Goal: Information Seeking & Learning: Learn about a topic

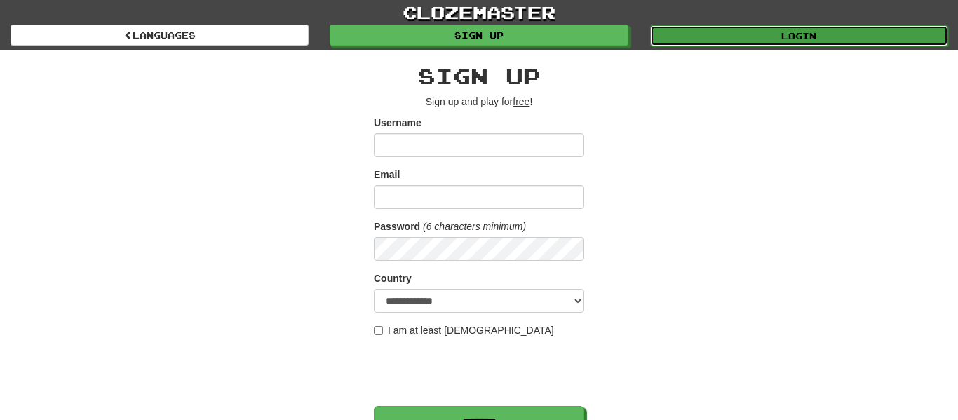
click at [725, 34] on link "Login" at bounding box center [799, 35] width 298 height 21
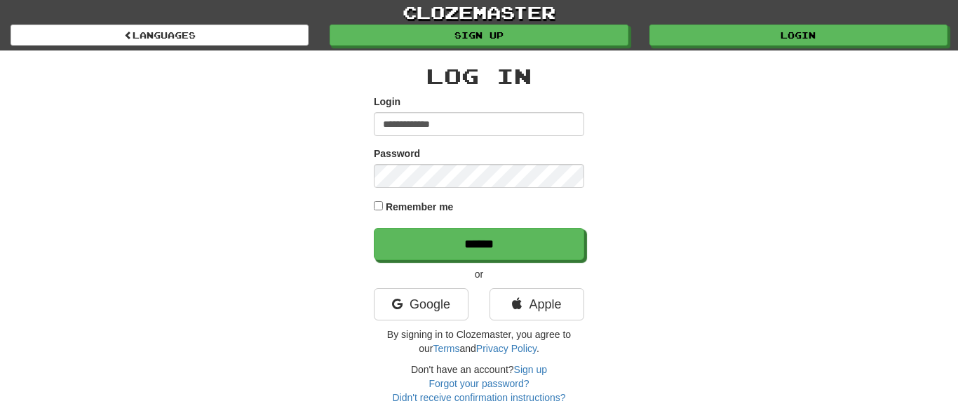
type input "**********"
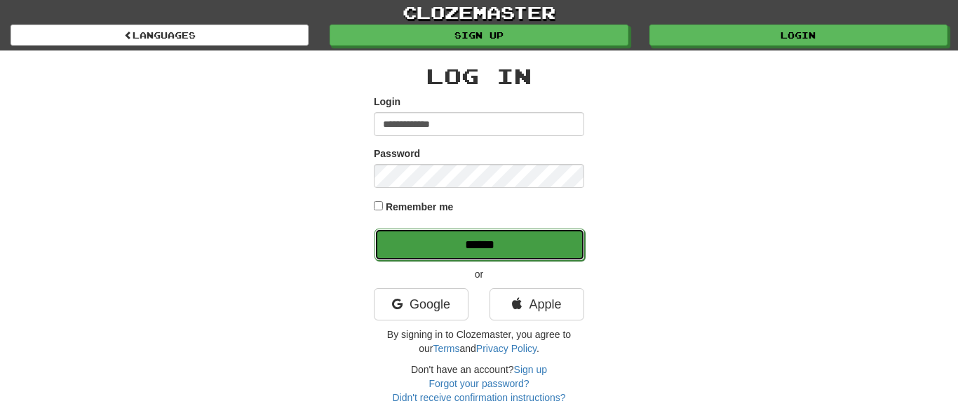
click at [428, 245] on input "******" at bounding box center [480, 245] width 210 height 32
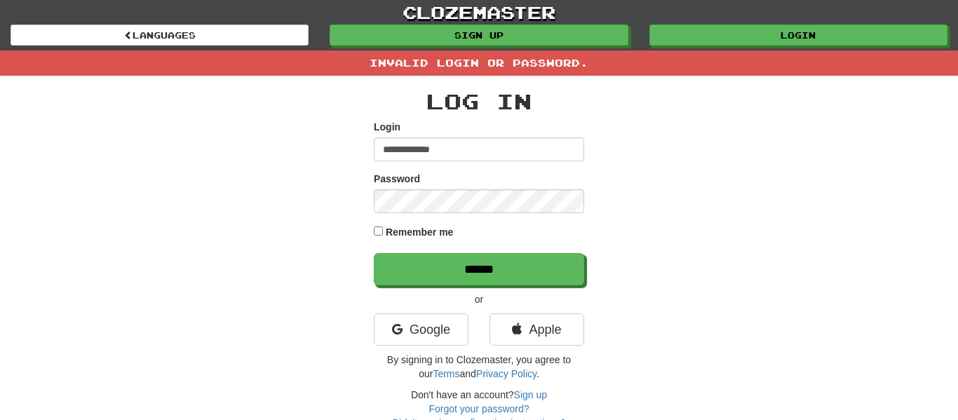
drag, startPoint x: 409, startPoint y: 147, endPoint x: 398, endPoint y: 156, distance: 14.4
click at [398, 156] on input "**********" at bounding box center [479, 149] width 210 height 24
type input "**********"
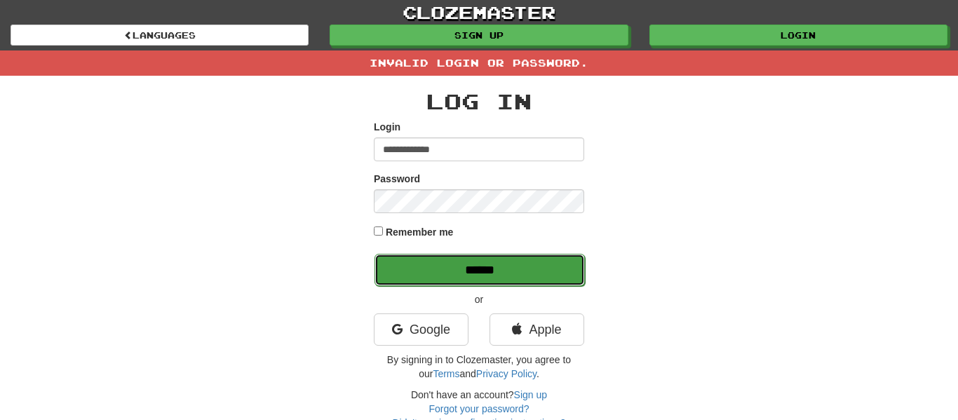
click at [490, 261] on input "******" at bounding box center [480, 270] width 210 height 32
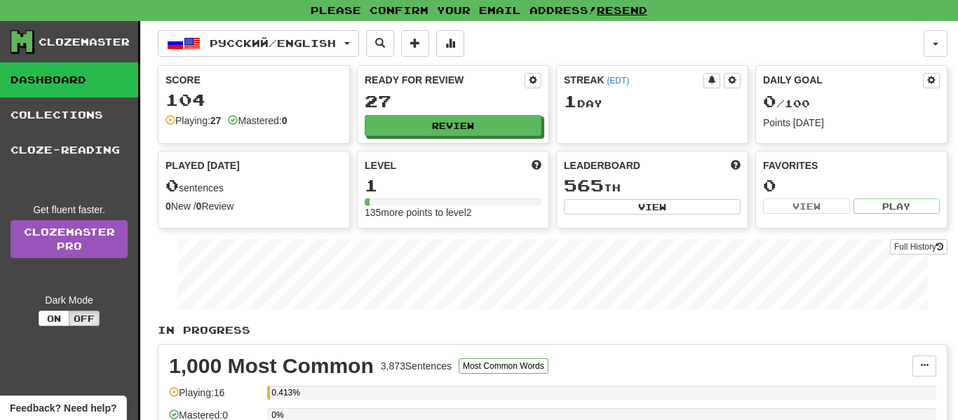
click at [342, 271] on div "Русский / English Русский / English Streak: 1 Review: 27 Daily Goal: 0 / 100 La…" at bounding box center [553, 295] width 790 height 549
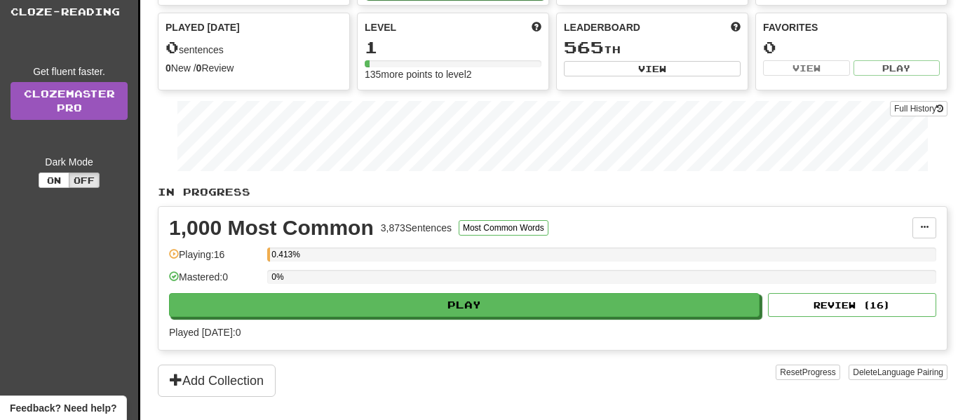
scroll to position [148, 0]
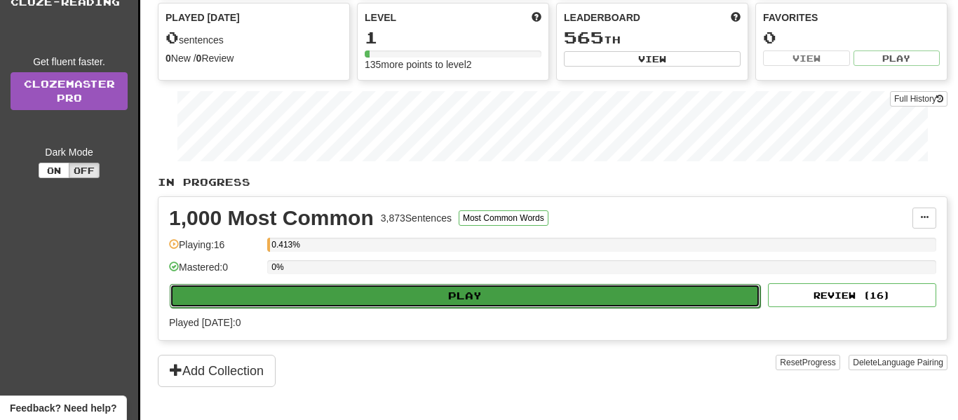
click at [449, 297] on button "Play" at bounding box center [465, 296] width 591 height 24
select select "**"
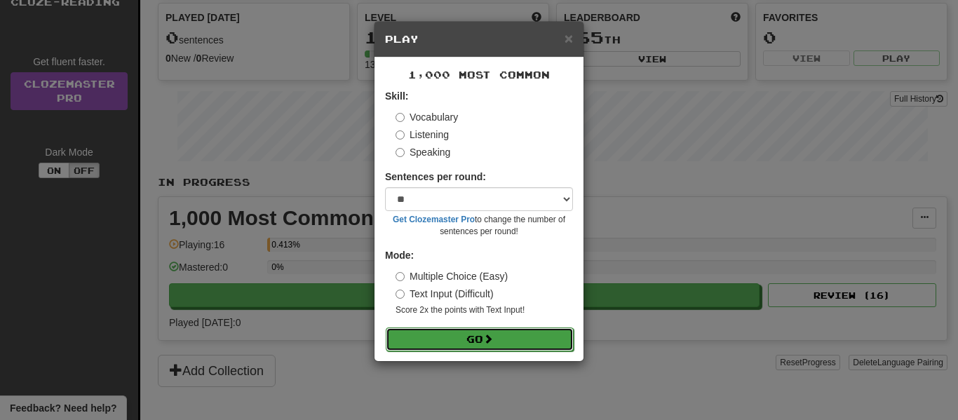
click at [509, 330] on button "Go" at bounding box center [480, 340] width 188 height 24
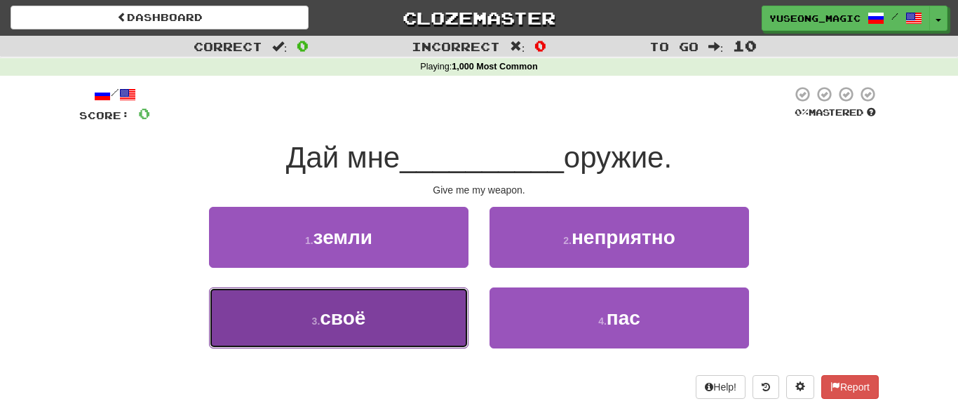
click at [440, 314] on button "3 . своё" at bounding box center [339, 318] width 260 height 61
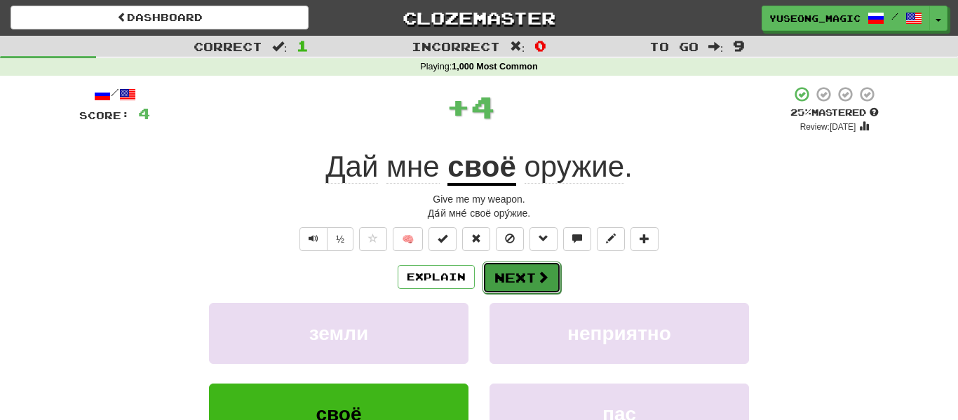
click at [522, 280] on button "Next" at bounding box center [522, 278] width 79 height 32
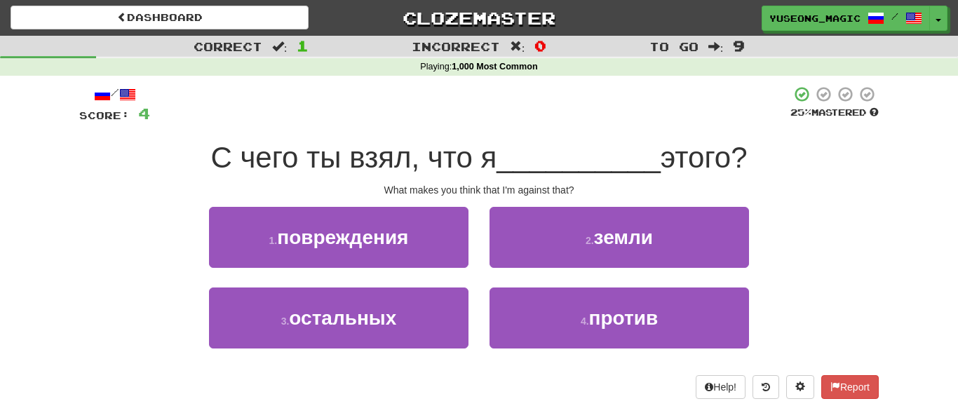
drag, startPoint x: 197, startPoint y: 149, endPoint x: 502, endPoint y: 144, distance: 305.1
click at [502, 144] on div "С чего ты взял, что я __________ этого?" at bounding box center [479, 158] width 800 height 39
click at [519, 128] on div "/ Score: 4 25 % Mastered С чего ты взял, что я __________ этого? What makes you…" at bounding box center [479, 243] width 800 height 314
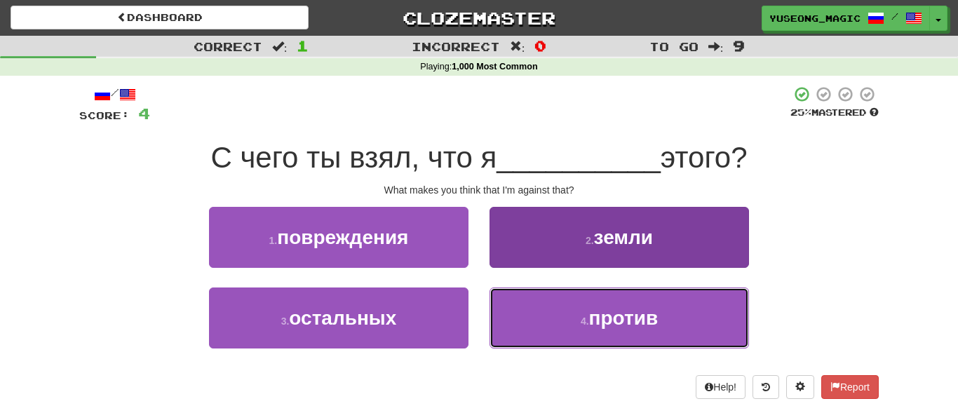
drag, startPoint x: 646, startPoint y: 327, endPoint x: 661, endPoint y: 321, distance: 16.4
click at [646, 327] on span "против" at bounding box center [623, 318] width 69 height 22
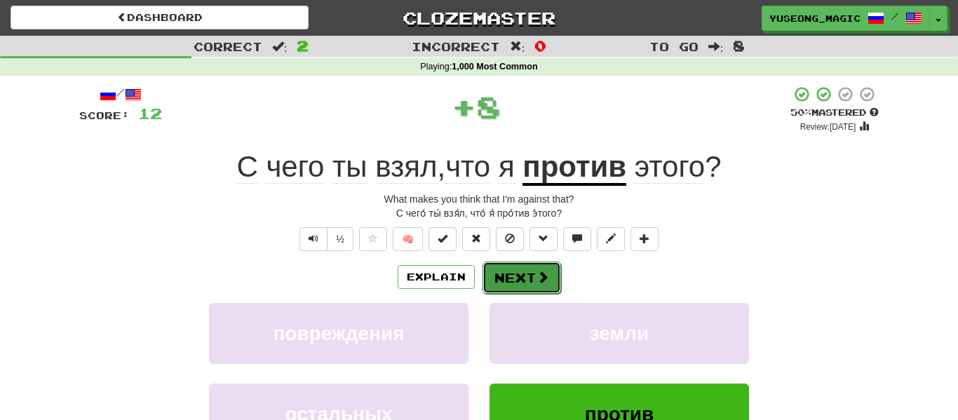
click at [541, 276] on span at bounding box center [543, 277] width 13 height 13
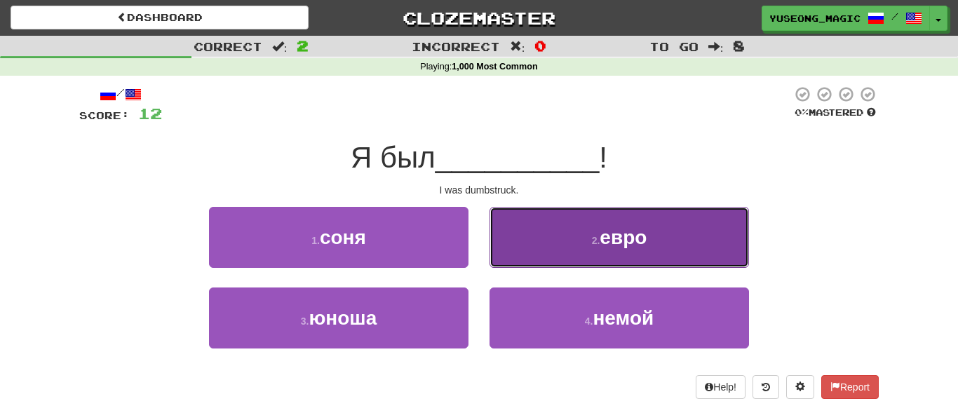
click at [570, 245] on button "2 . евро" at bounding box center [620, 237] width 260 height 61
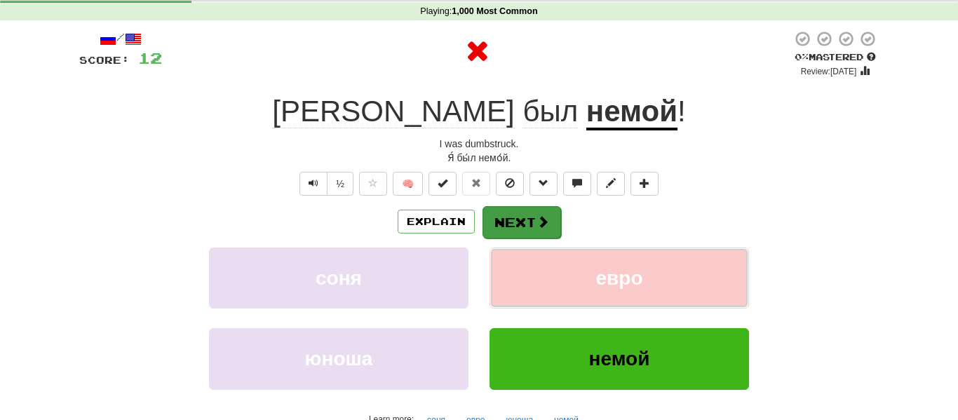
scroll to position [58, 0]
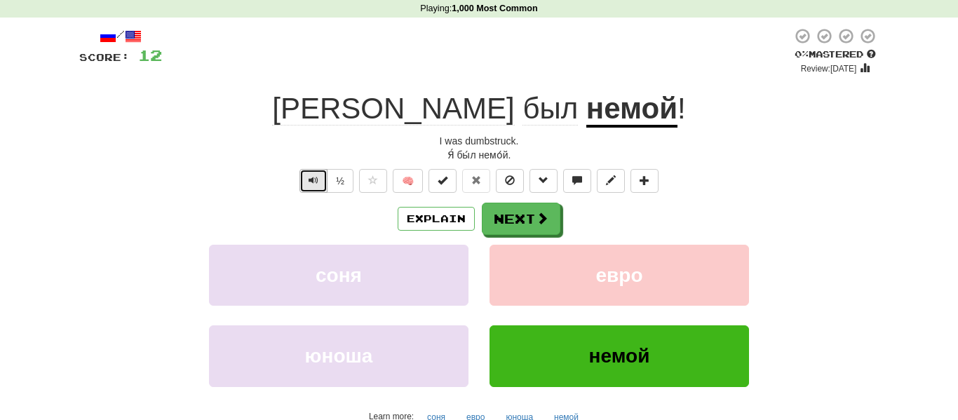
click at [309, 179] on span "Text-to-speech controls" at bounding box center [314, 180] width 10 height 10
click at [520, 219] on button "Next" at bounding box center [522, 219] width 79 height 32
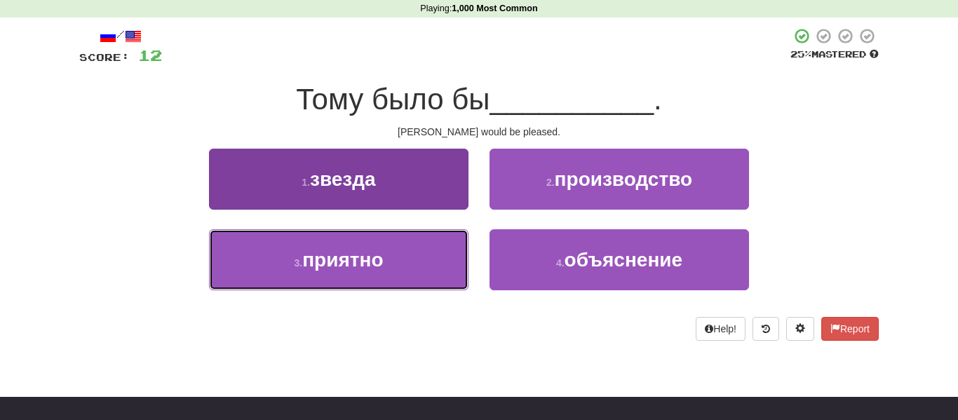
click at [408, 270] on button "3 . приятно" at bounding box center [339, 259] width 260 height 61
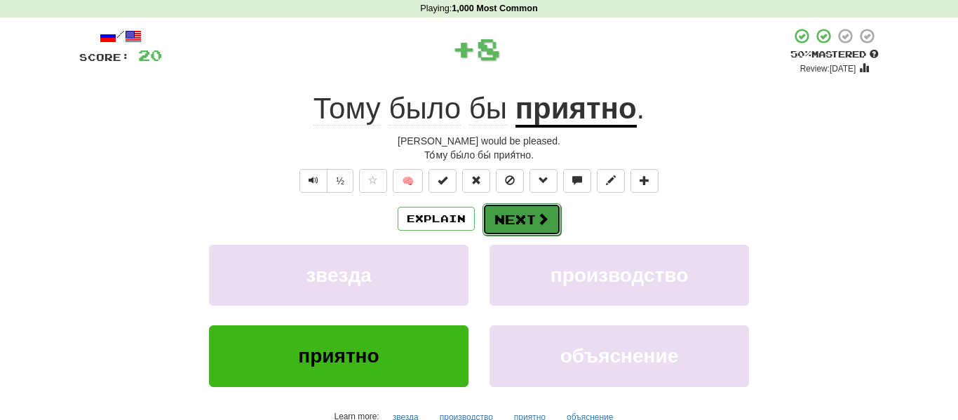
click at [523, 208] on button "Next" at bounding box center [522, 219] width 79 height 32
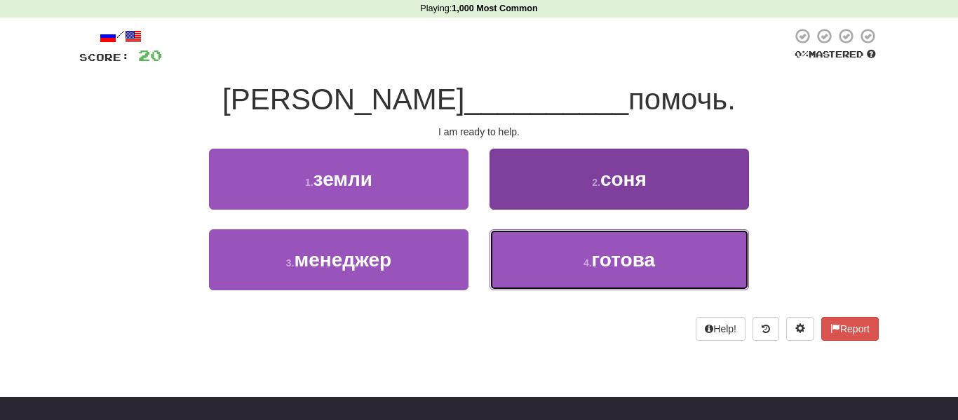
click at [520, 263] on button "4 . готова" at bounding box center [620, 259] width 260 height 61
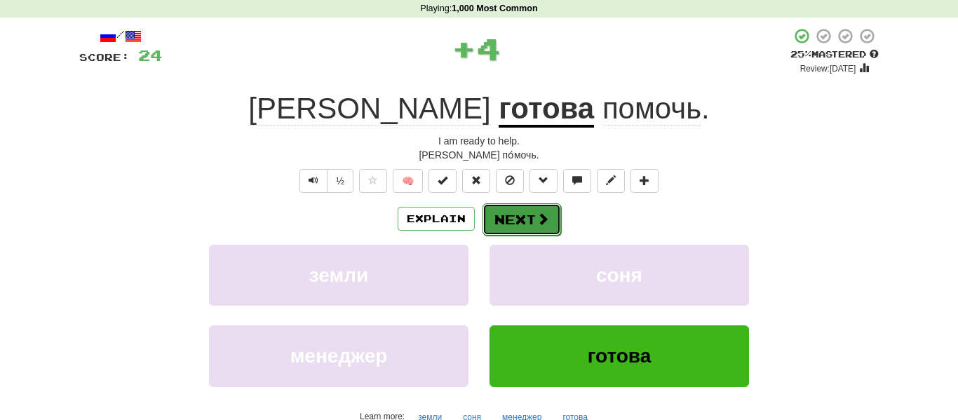
click at [532, 217] on button "Next" at bounding box center [522, 219] width 79 height 32
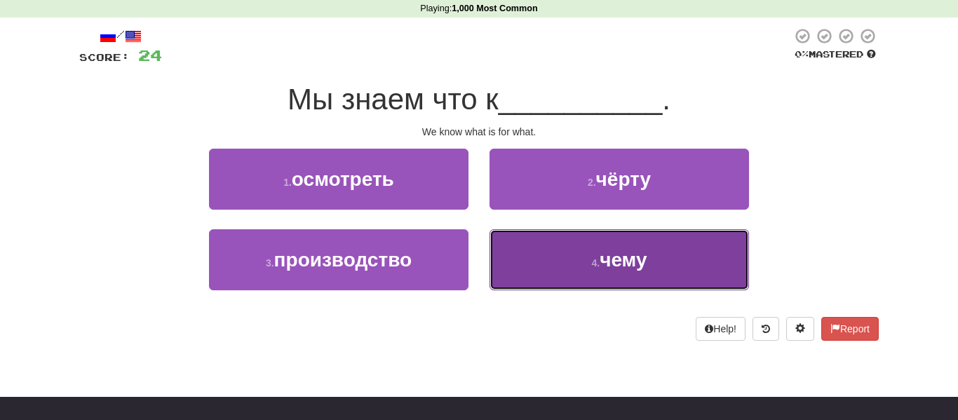
click at [540, 267] on button "4 . чему" at bounding box center [620, 259] width 260 height 61
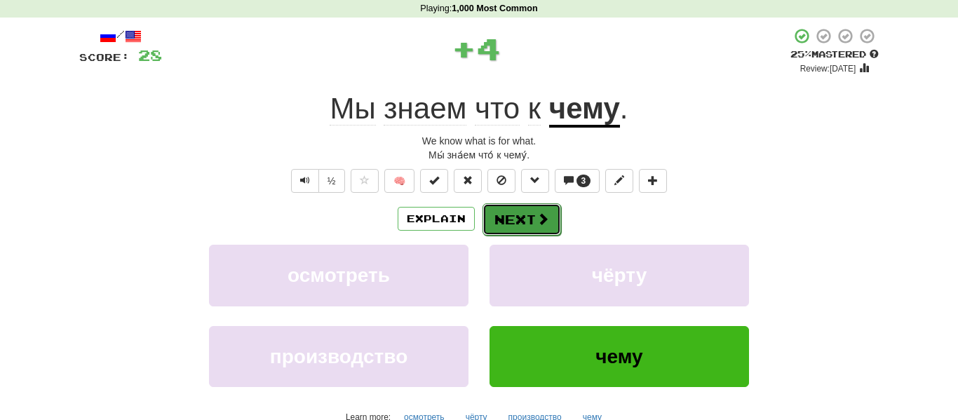
click at [493, 218] on button "Next" at bounding box center [522, 219] width 79 height 32
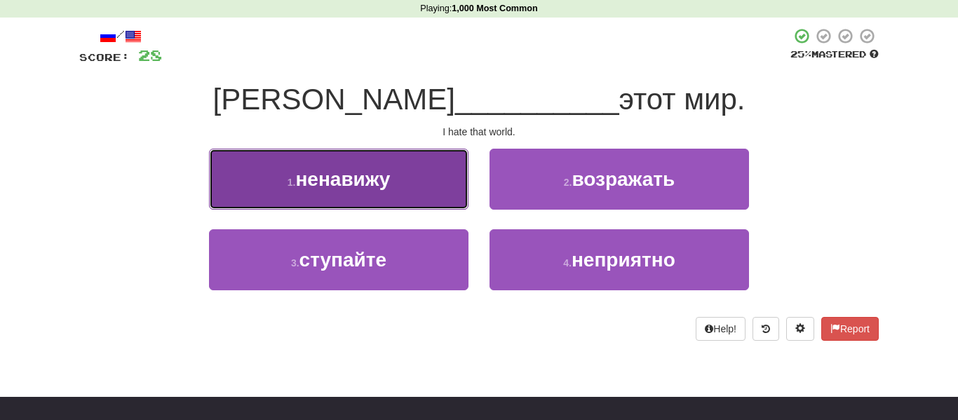
click at [445, 199] on button "1 . ненавижу" at bounding box center [339, 179] width 260 height 61
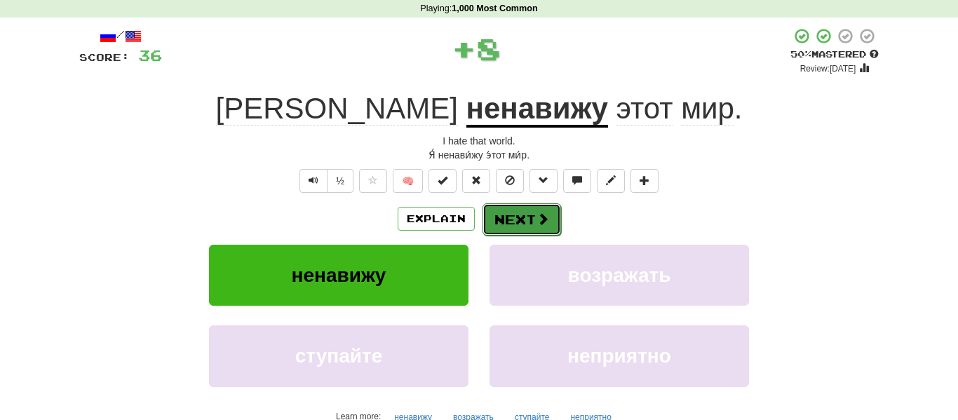
click at [515, 224] on button "Next" at bounding box center [522, 219] width 79 height 32
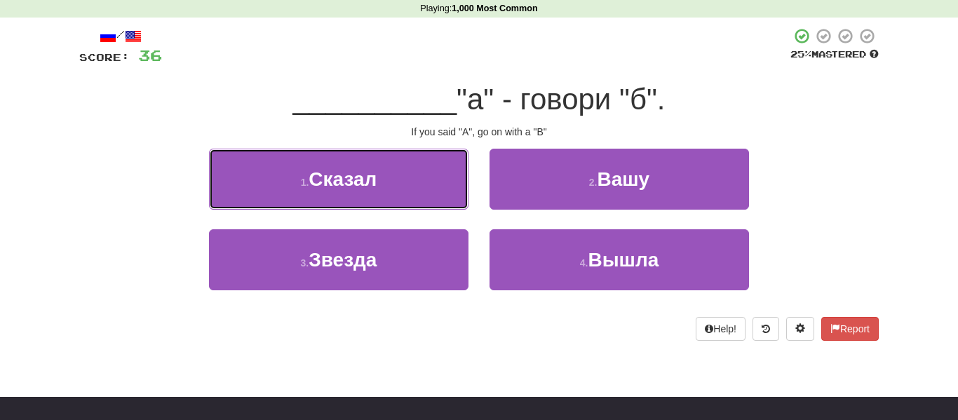
drag, startPoint x: 436, startPoint y: 199, endPoint x: 275, endPoint y: 126, distance: 176.4
click at [275, 126] on div "/ Score: 36 25 % Mastered __________ "а" - говори "б". If you said "A", go on w…" at bounding box center [479, 184] width 800 height 314
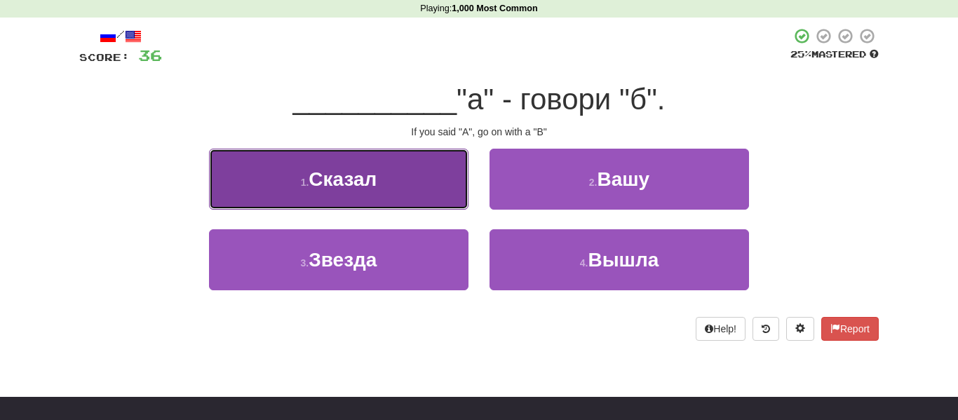
click at [410, 189] on button "1 . Сказал" at bounding box center [339, 179] width 260 height 61
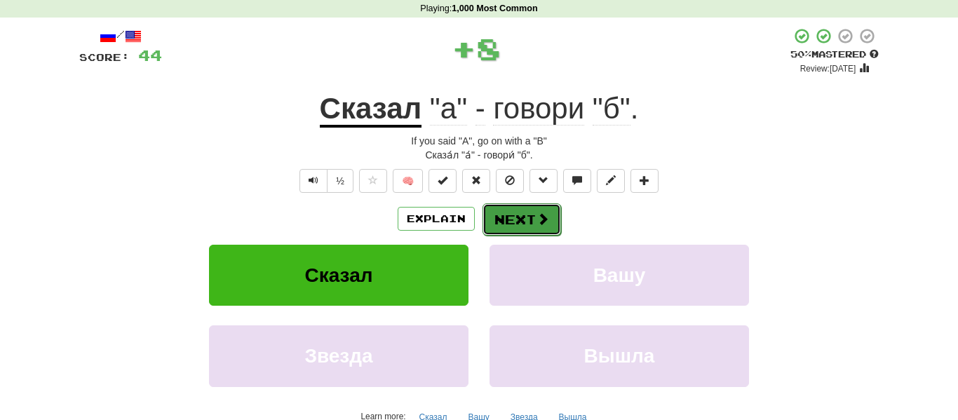
click at [518, 210] on button "Next" at bounding box center [522, 219] width 79 height 32
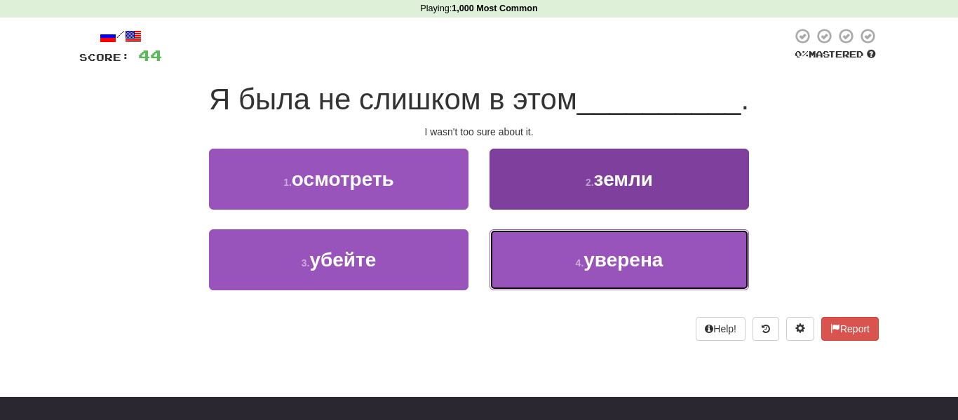
click at [586, 250] on span "уверена" at bounding box center [623, 260] width 79 height 22
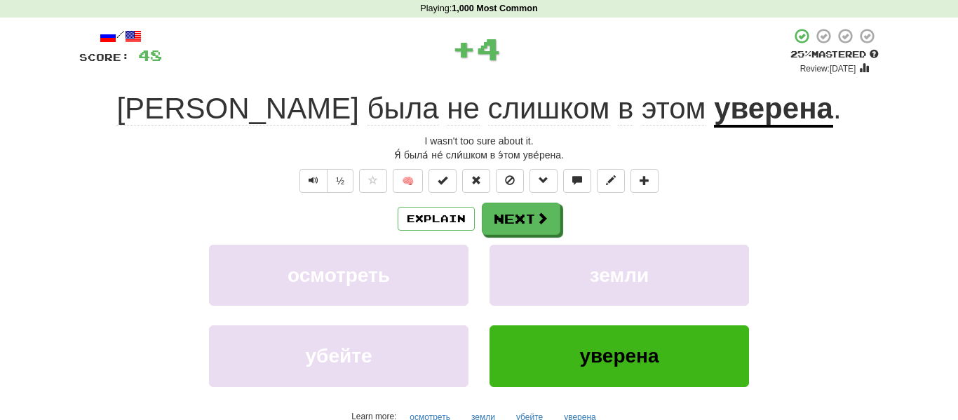
click at [516, 199] on div "/ Score: 48 + 4 25 % Mastered Review: 2025-08-16 Я была не слишком в этом увере…" at bounding box center [479, 254] width 800 height 454
click at [518, 205] on button "Next" at bounding box center [522, 219] width 79 height 32
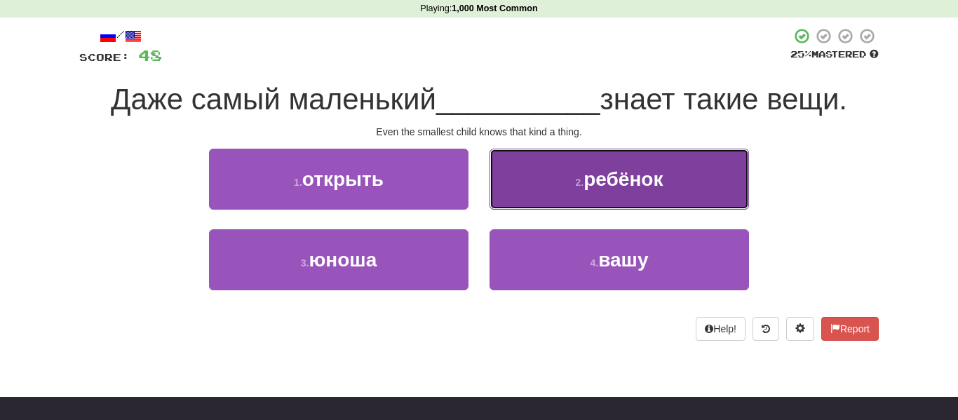
click at [619, 182] on span "ребёнок" at bounding box center [623, 179] width 79 height 22
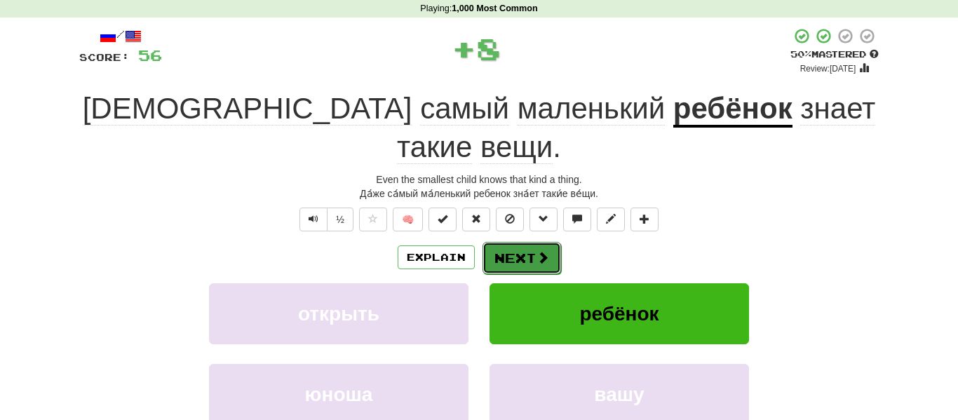
click at [501, 242] on button "Next" at bounding box center [522, 258] width 79 height 32
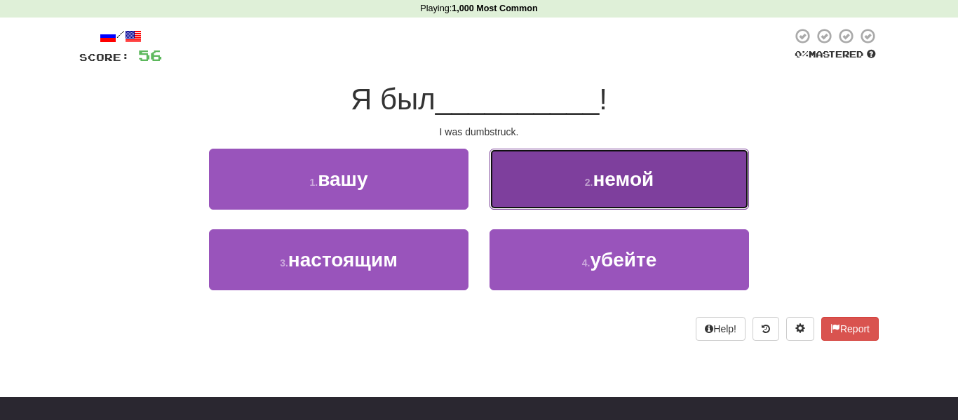
click at [585, 194] on button "2 . немой" at bounding box center [620, 179] width 260 height 61
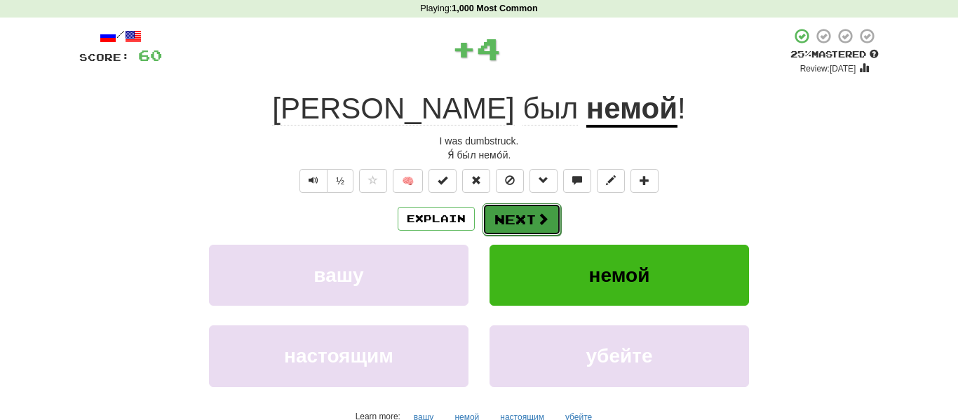
click at [537, 220] on span at bounding box center [543, 219] width 13 height 13
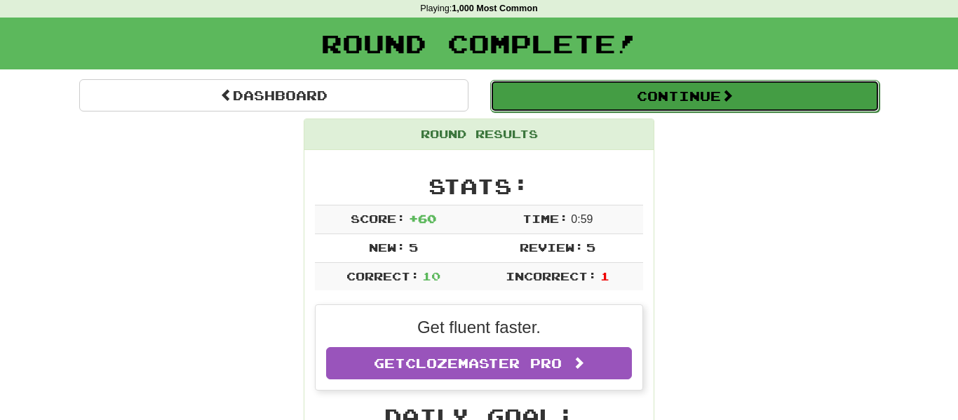
click at [610, 103] on button "Continue" at bounding box center [684, 96] width 389 height 32
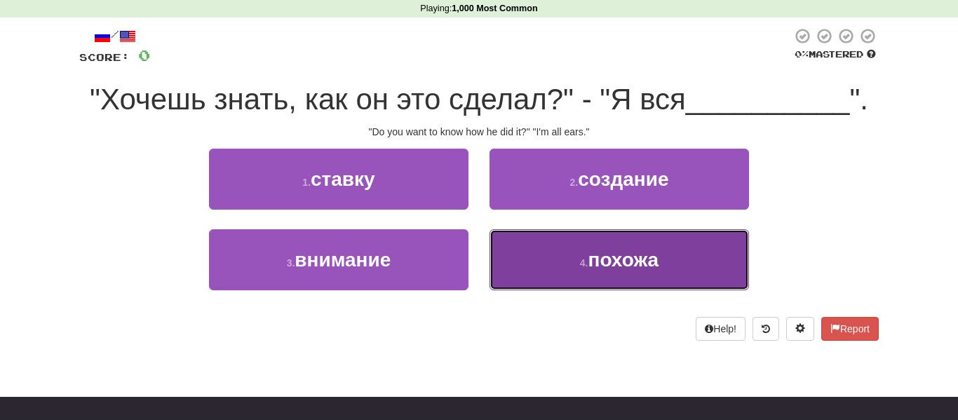
click at [549, 259] on button "4 . похожа" at bounding box center [620, 259] width 260 height 61
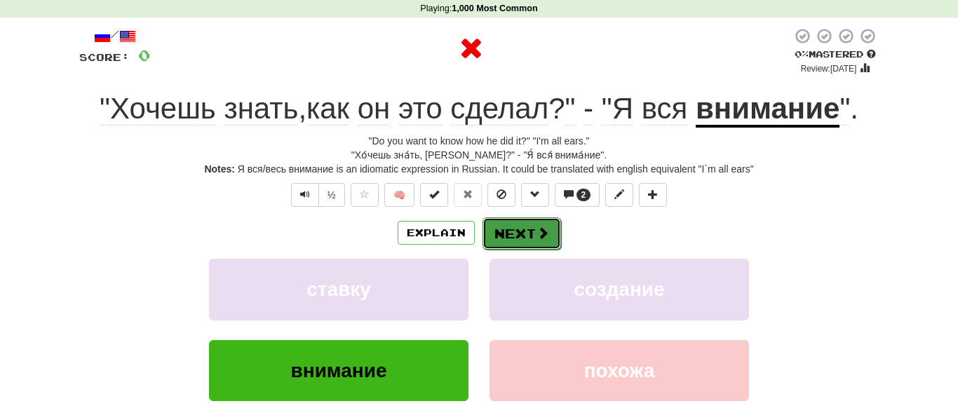
click at [525, 230] on button "Next" at bounding box center [522, 233] width 79 height 32
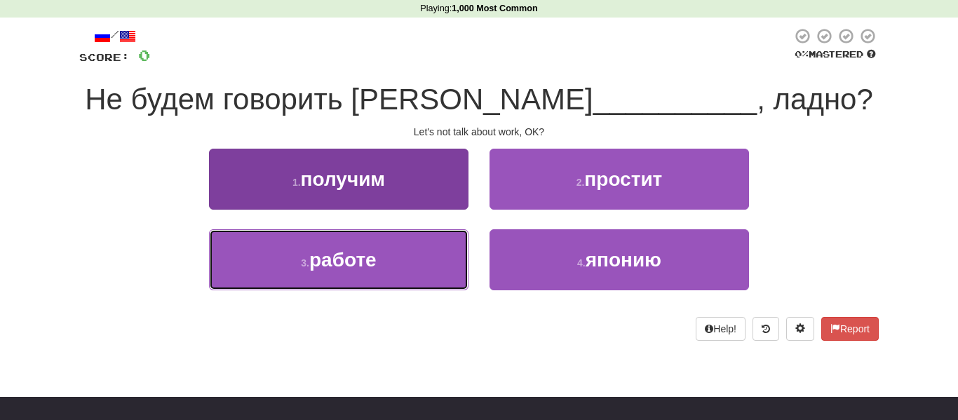
click at [410, 253] on button "3 . работе" at bounding box center [339, 259] width 260 height 61
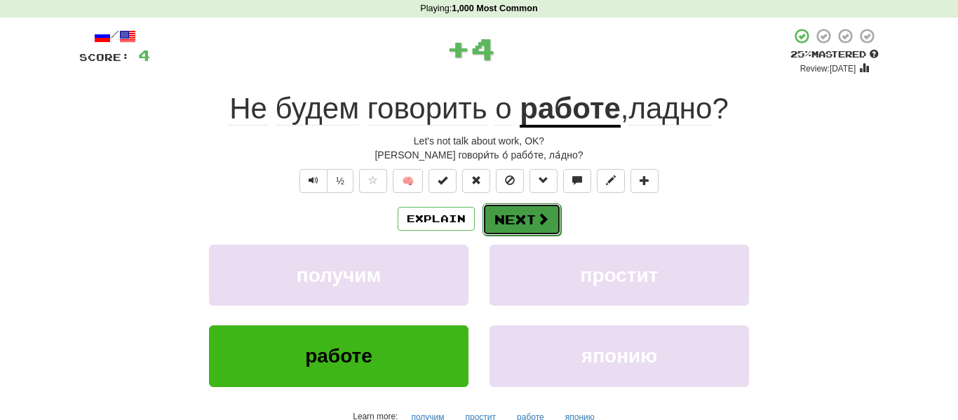
click at [518, 215] on button "Next" at bounding box center [522, 219] width 79 height 32
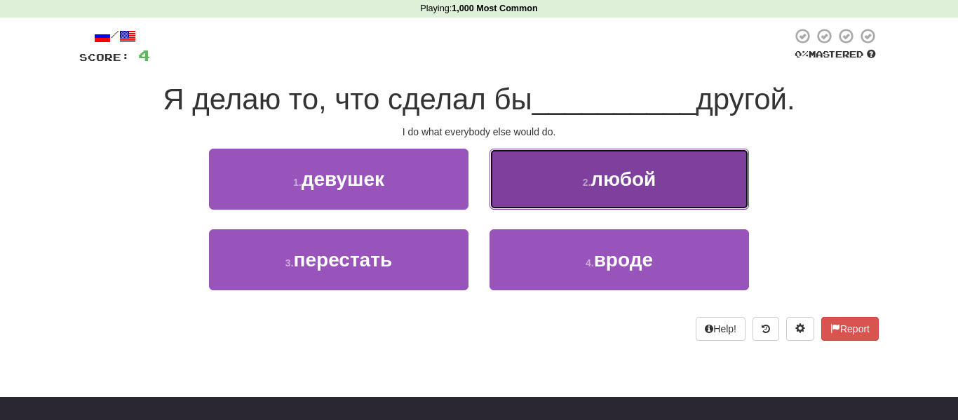
click at [551, 191] on button "2 . любой" at bounding box center [620, 179] width 260 height 61
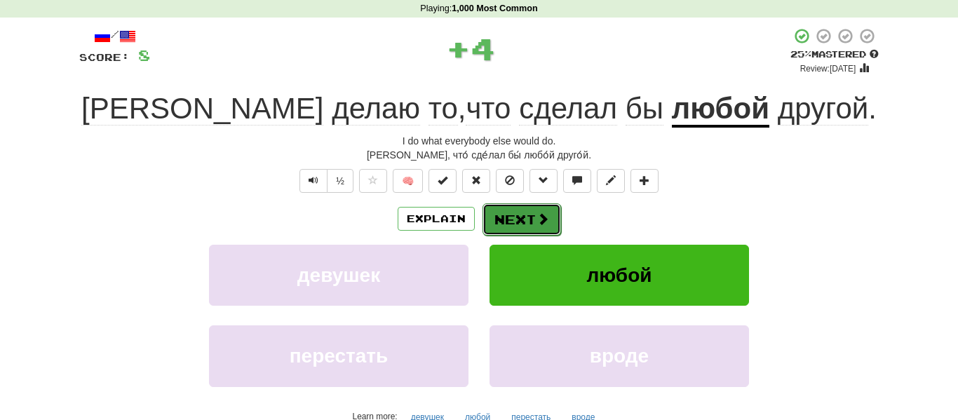
click at [523, 218] on button "Next" at bounding box center [522, 219] width 79 height 32
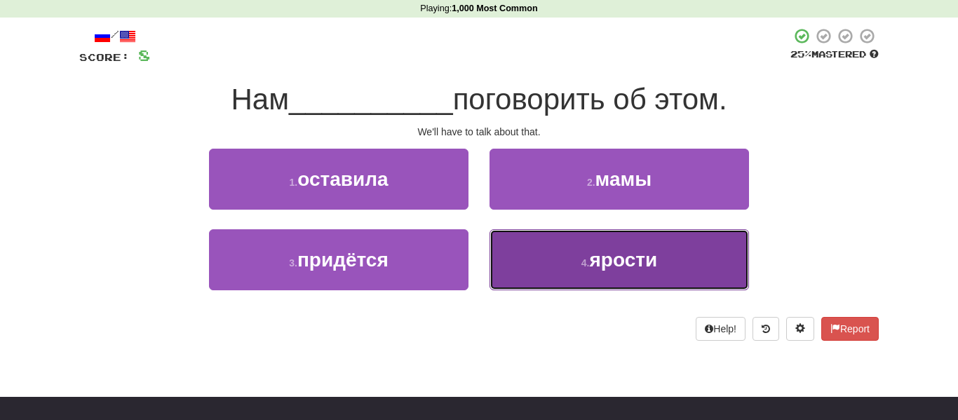
click at [546, 258] on button "4 . ярости" at bounding box center [620, 259] width 260 height 61
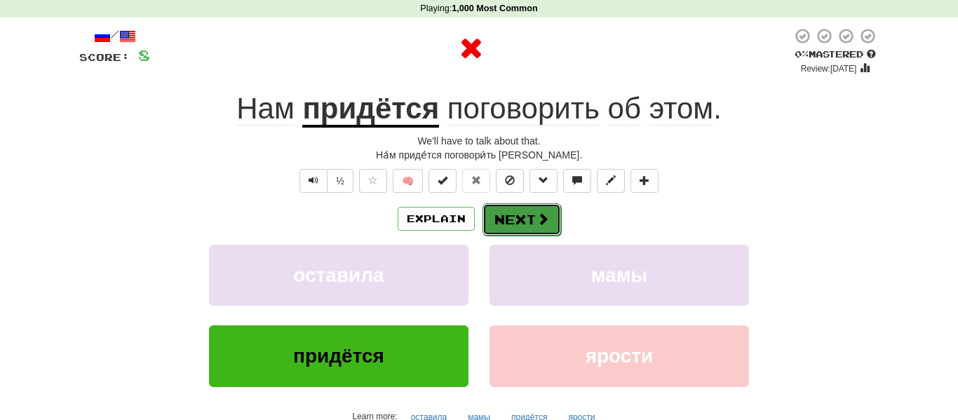
click at [509, 227] on button "Next" at bounding box center [522, 219] width 79 height 32
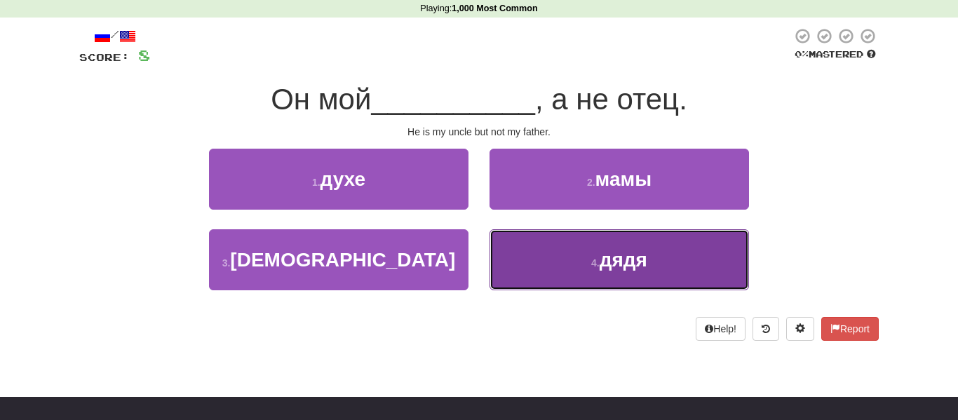
click at [578, 264] on button "4 . дядя" at bounding box center [620, 259] width 260 height 61
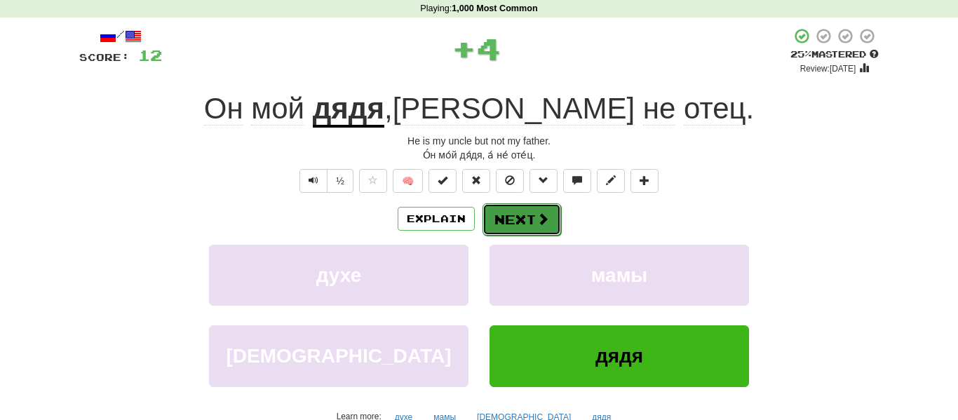
click at [523, 210] on button "Next" at bounding box center [522, 219] width 79 height 32
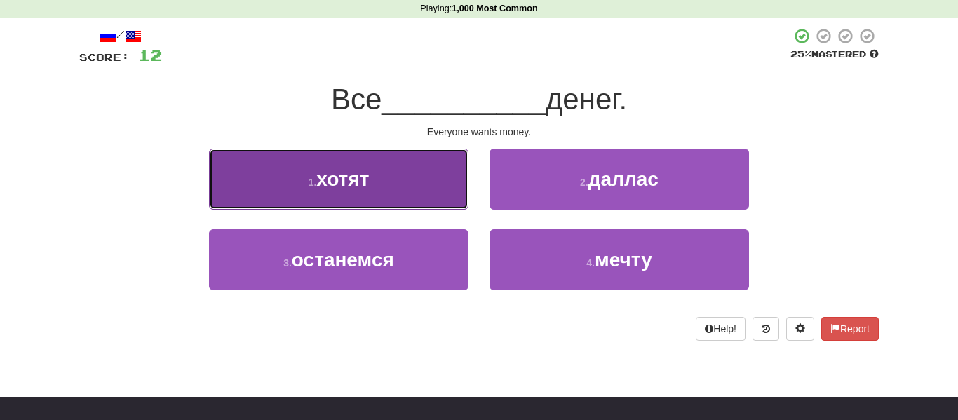
click at [436, 187] on button "1 . хотят" at bounding box center [339, 179] width 260 height 61
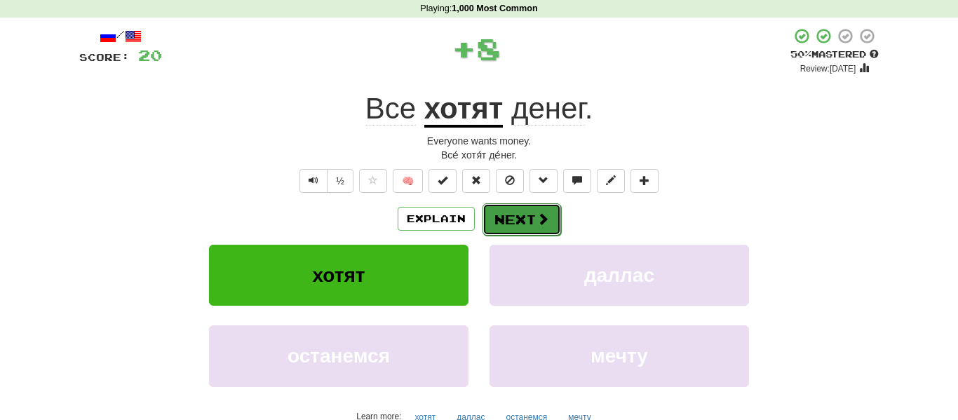
click at [549, 212] on button "Next" at bounding box center [522, 219] width 79 height 32
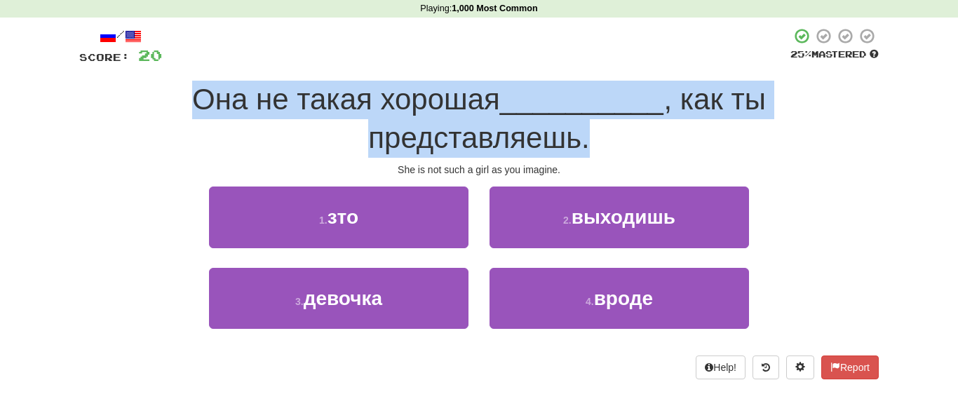
drag, startPoint x: 198, startPoint y: 97, endPoint x: 614, endPoint y: 131, distance: 418.1
click at [614, 131] on div "Она не такая хорошая __________ , как ты представляешь." at bounding box center [479, 119] width 800 height 76
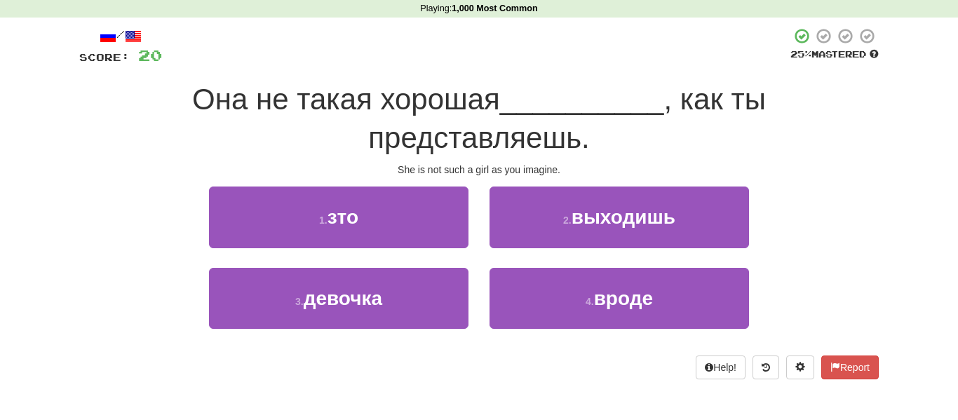
click at [617, 62] on div at bounding box center [476, 46] width 628 height 39
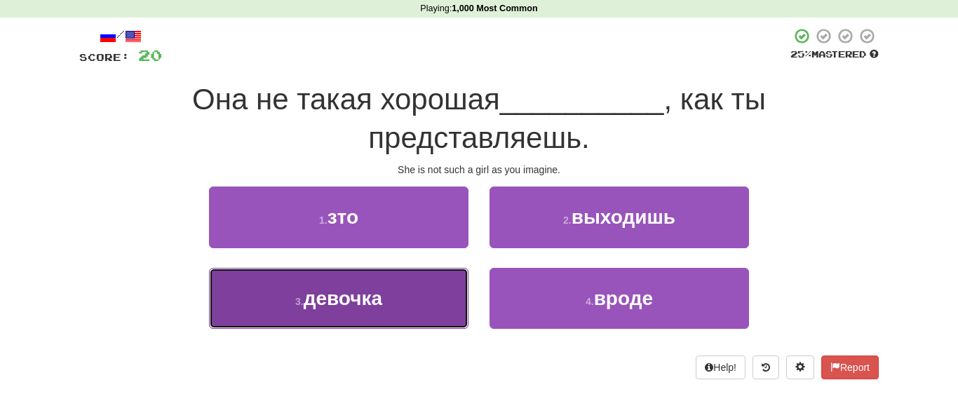
click at [419, 295] on button "3 . девочка" at bounding box center [339, 298] width 260 height 61
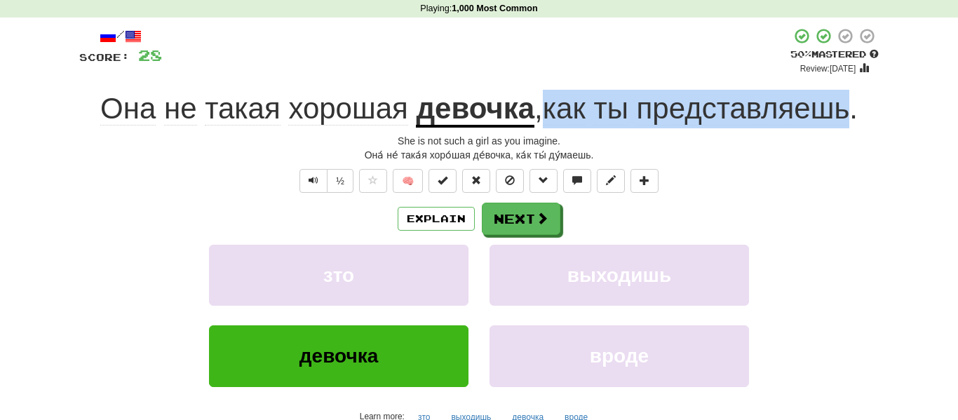
drag, startPoint x: 544, startPoint y: 103, endPoint x: 859, endPoint y: 103, distance: 314.9
click at [856, 101] on span ", как ты представляешь ." at bounding box center [695, 109] width 323 height 34
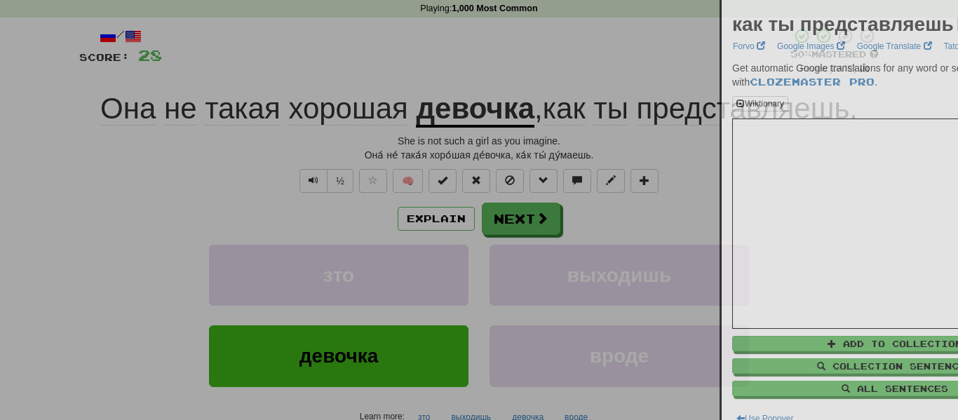
click at [869, 114] on div "как ты представляешь × Forvo Google Images Google Translate Tatoeba Wiktionary …" at bounding box center [895, 218] width 347 height 437
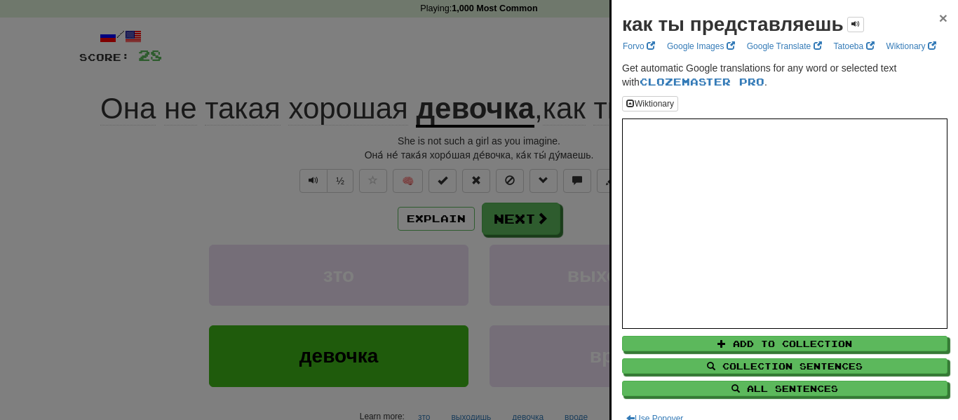
click at [943, 16] on span "×" at bounding box center [943, 18] width 8 height 16
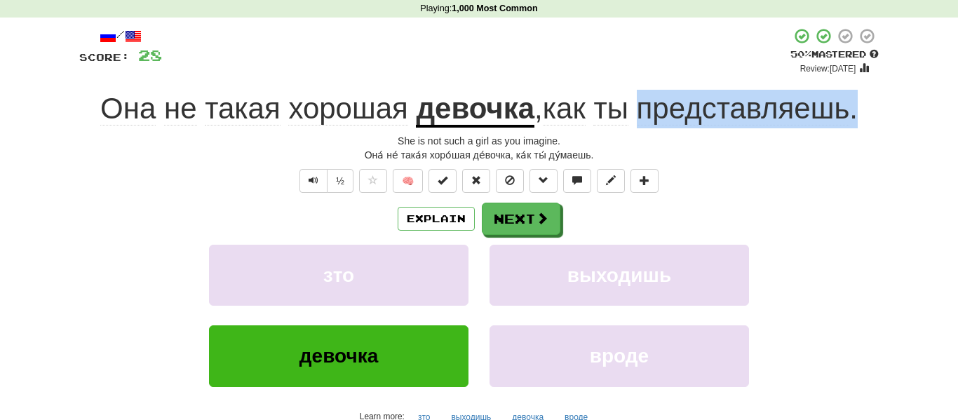
drag, startPoint x: 867, startPoint y: 113, endPoint x: 645, endPoint y: 119, distance: 221.7
click at [645, 119] on div "Она не такая хорошая девочка , как ты представляешь ." at bounding box center [479, 109] width 800 height 39
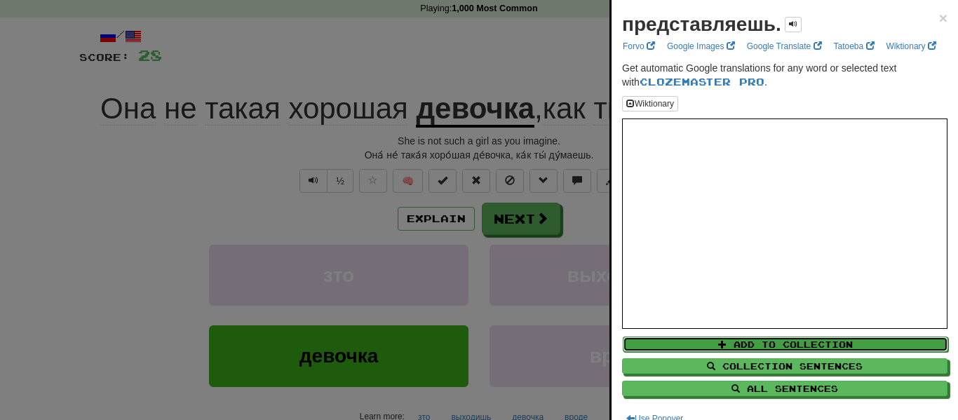
click at [832, 347] on button "Add to Collection" at bounding box center [785, 344] width 325 height 15
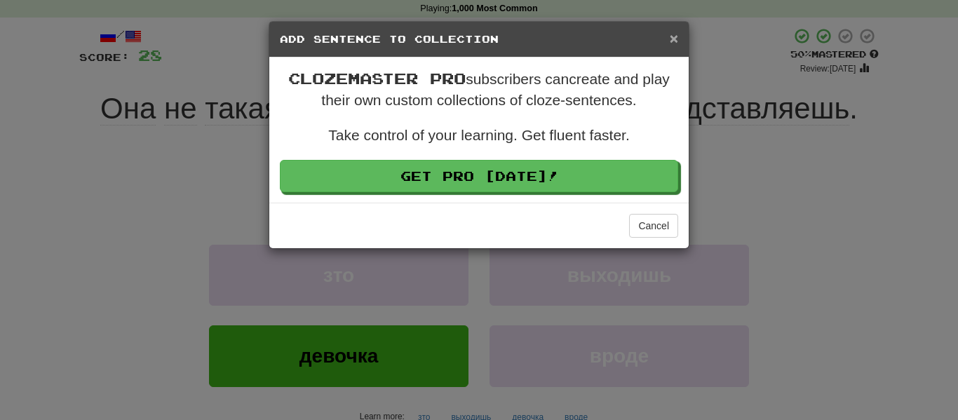
click at [677, 36] on span "×" at bounding box center [674, 38] width 8 height 16
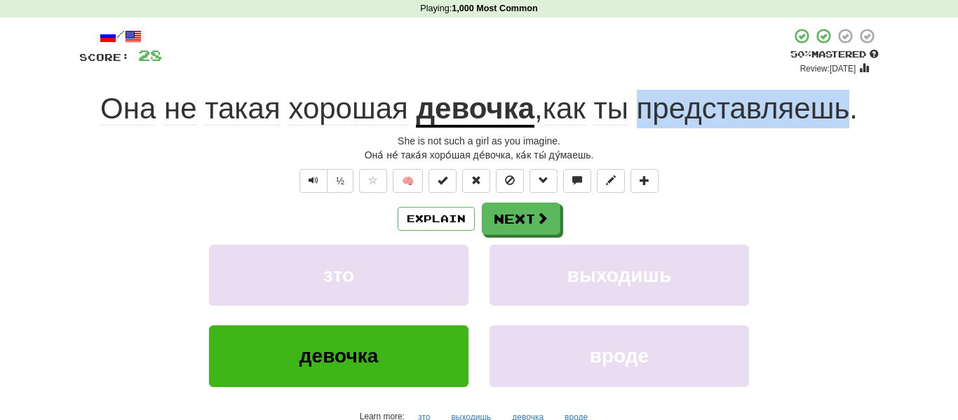
drag, startPoint x: 638, startPoint y: 105, endPoint x: 855, endPoint y: 117, distance: 217.1
click at [855, 117] on span ", как ты представляешь ." at bounding box center [695, 109] width 323 height 34
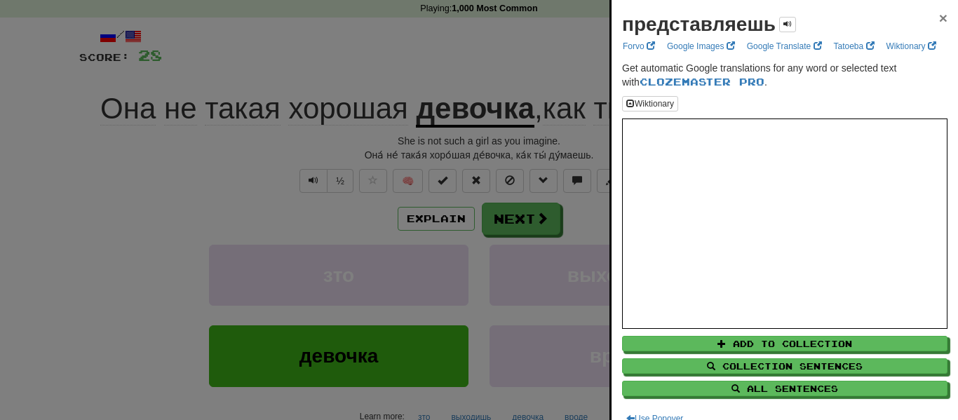
click at [939, 15] on span "×" at bounding box center [943, 18] width 8 height 16
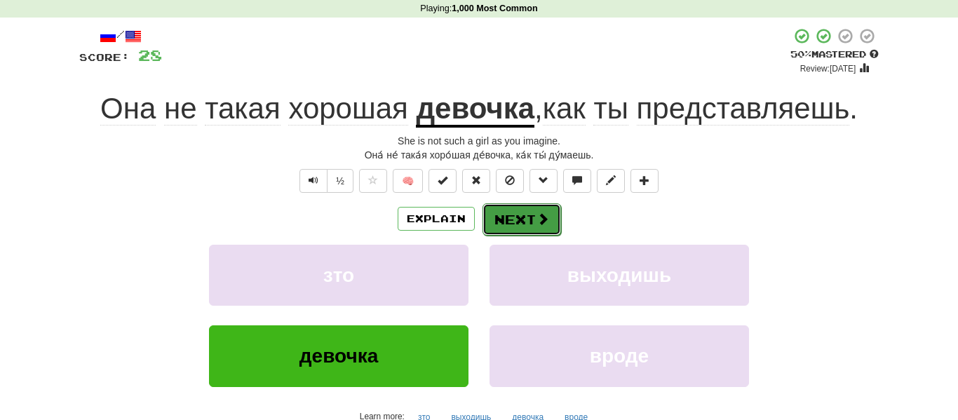
click at [523, 220] on button "Next" at bounding box center [522, 219] width 79 height 32
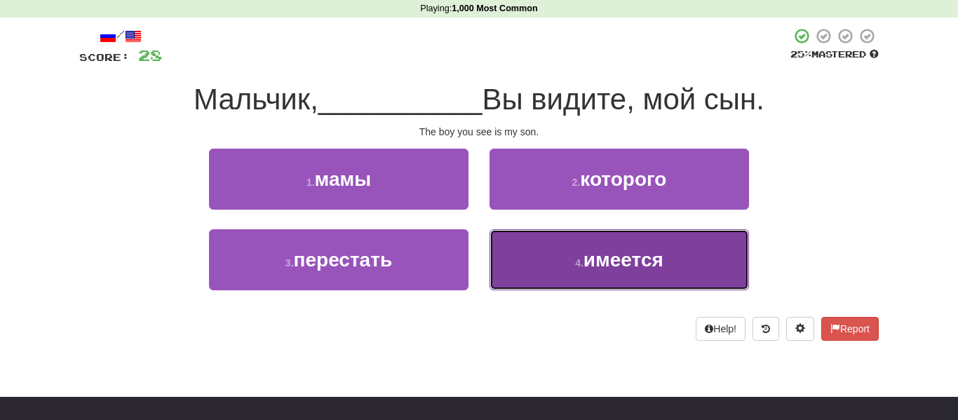
click at [543, 260] on button "4 . имеется" at bounding box center [620, 259] width 260 height 61
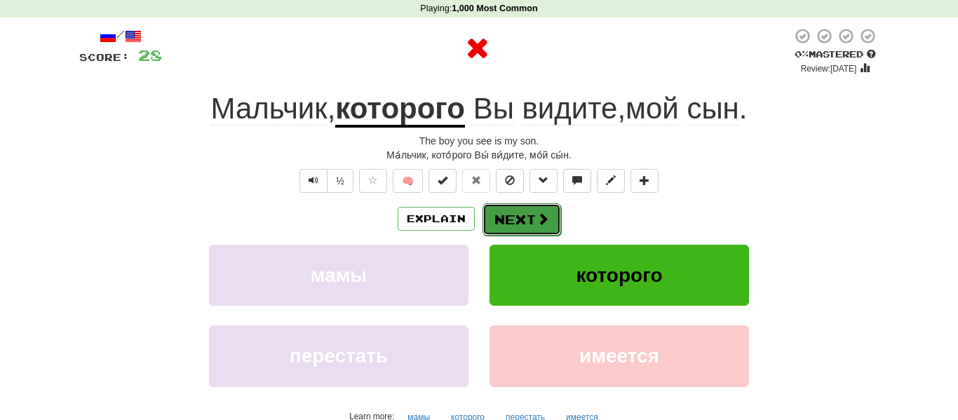
click at [517, 212] on button "Next" at bounding box center [522, 219] width 79 height 32
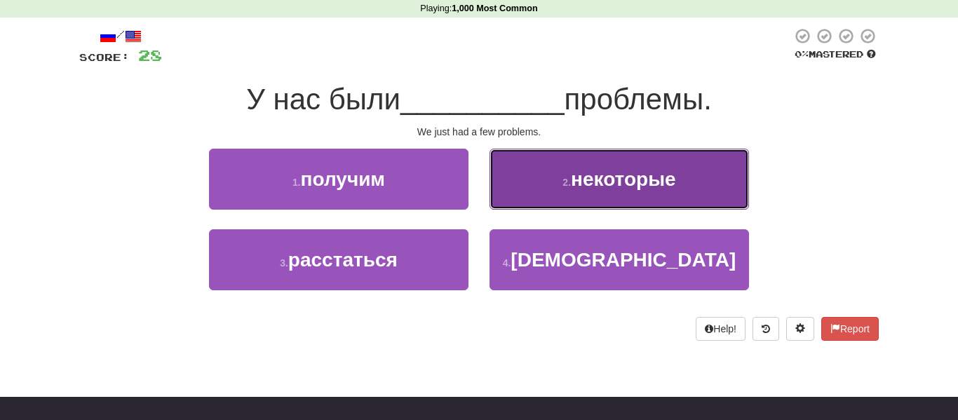
click at [591, 178] on span "некоторые" at bounding box center [623, 179] width 105 height 22
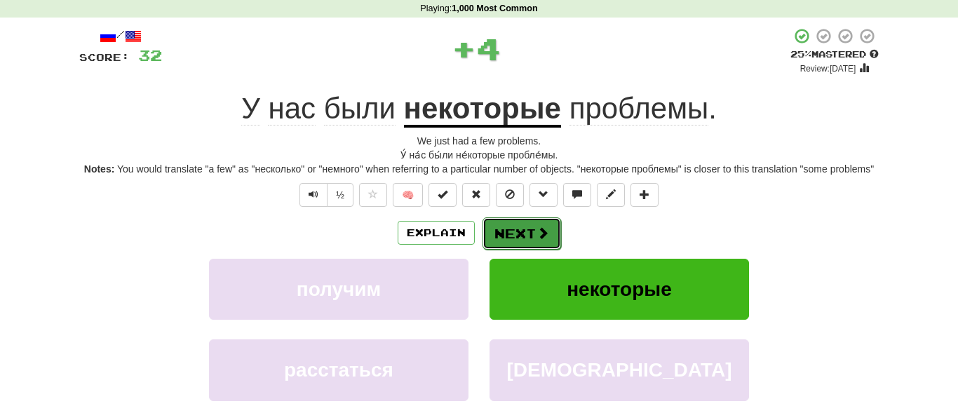
click at [518, 250] on button "Next" at bounding box center [522, 233] width 79 height 32
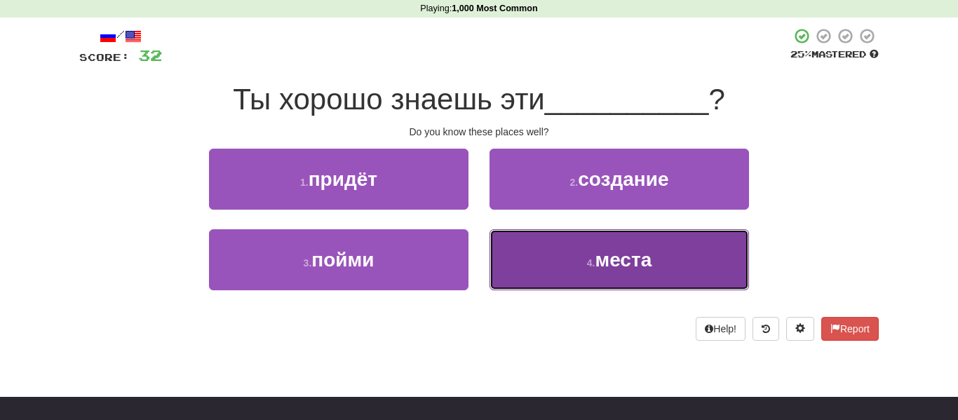
click at [548, 253] on button "4 . места" at bounding box center [620, 259] width 260 height 61
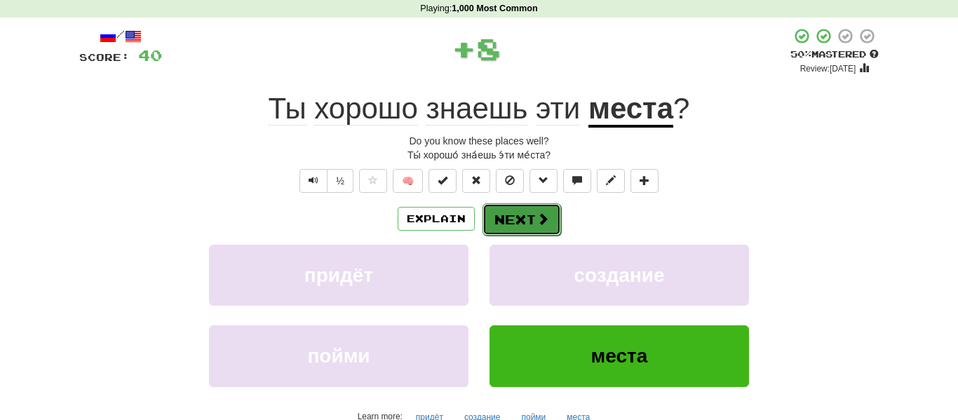
click at [516, 224] on button "Next" at bounding box center [522, 219] width 79 height 32
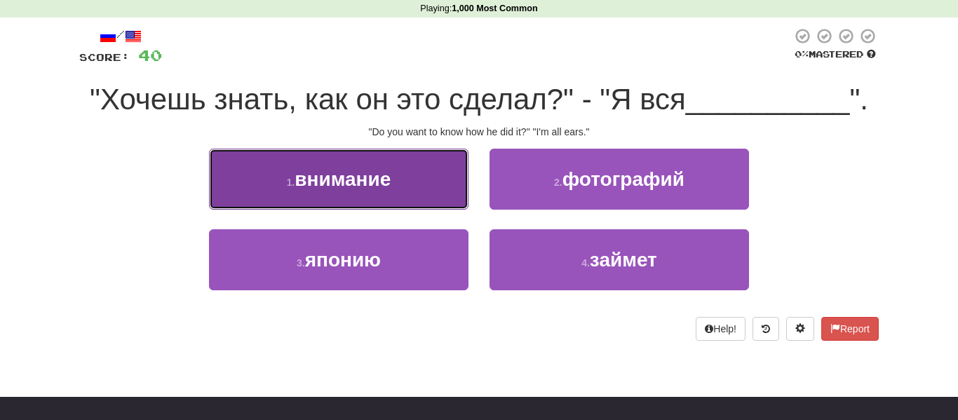
click at [386, 191] on button "1 . внимание" at bounding box center [339, 179] width 260 height 61
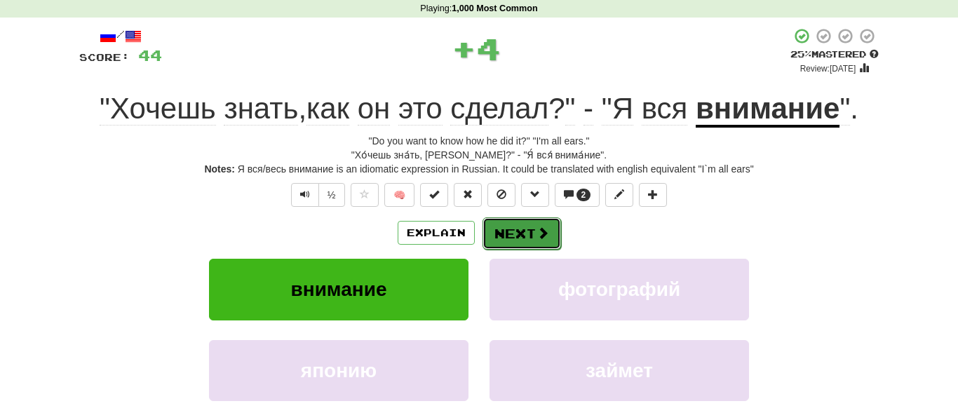
click at [530, 226] on button "Next" at bounding box center [522, 233] width 79 height 32
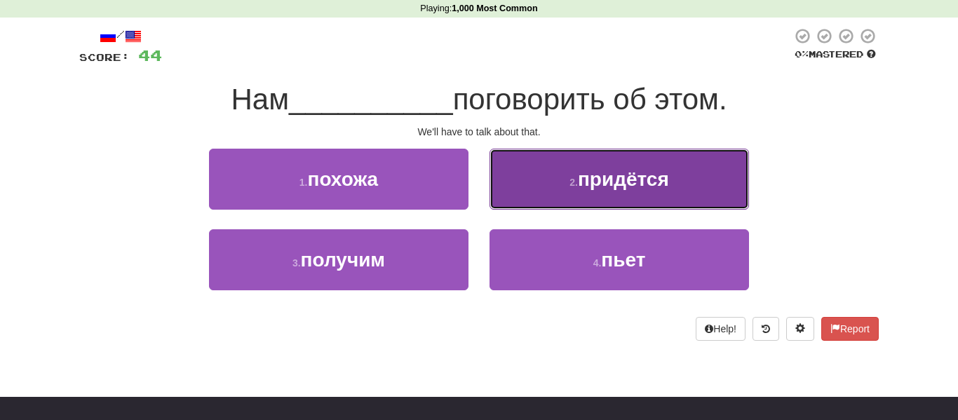
click at [582, 171] on span "придётся" at bounding box center [623, 179] width 91 height 22
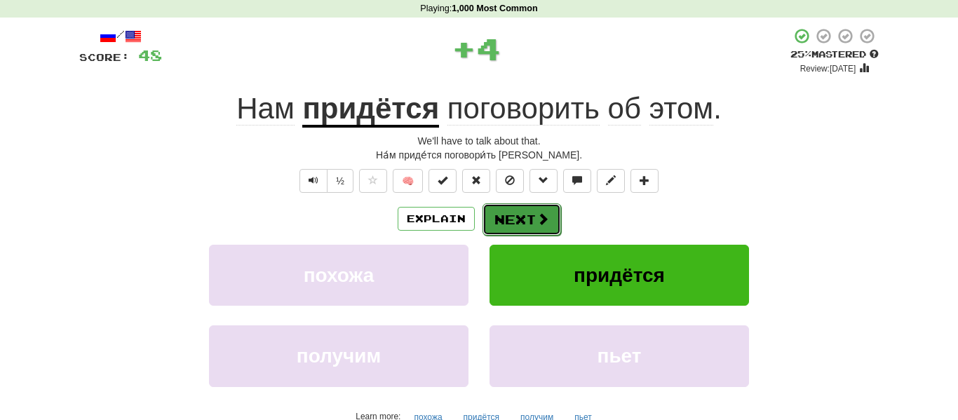
click at [504, 217] on button "Next" at bounding box center [522, 219] width 79 height 32
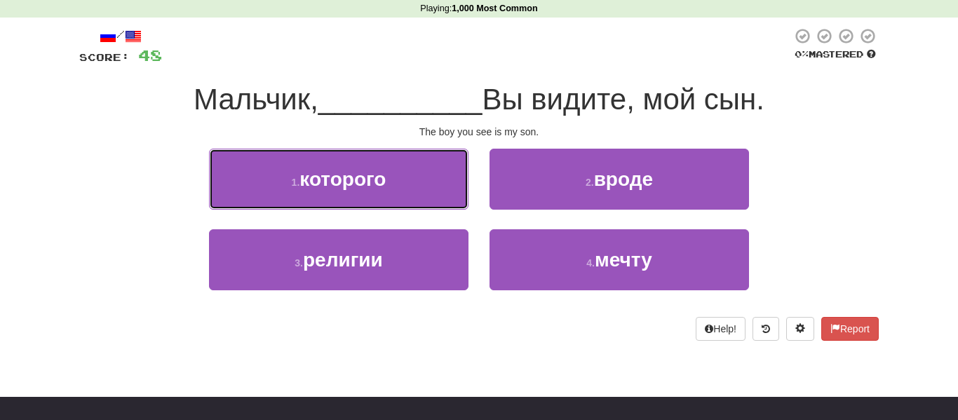
click at [372, 198] on button "1 . которого" at bounding box center [339, 179] width 260 height 61
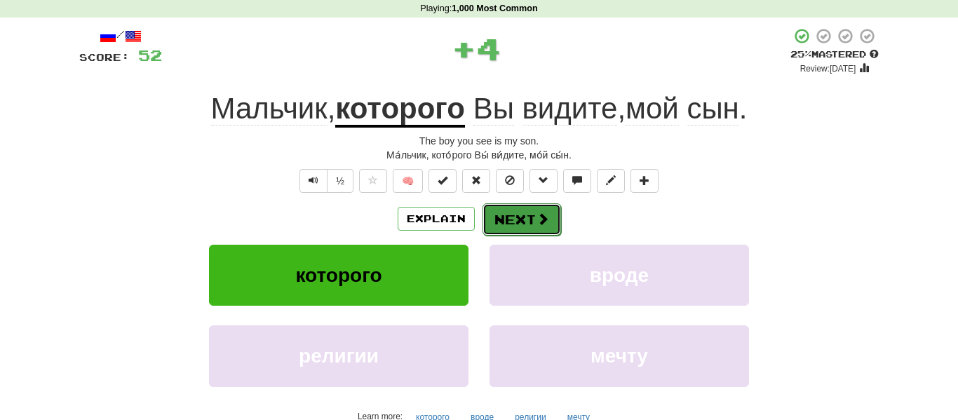
click at [510, 214] on button "Next" at bounding box center [522, 219] width 79 height 32
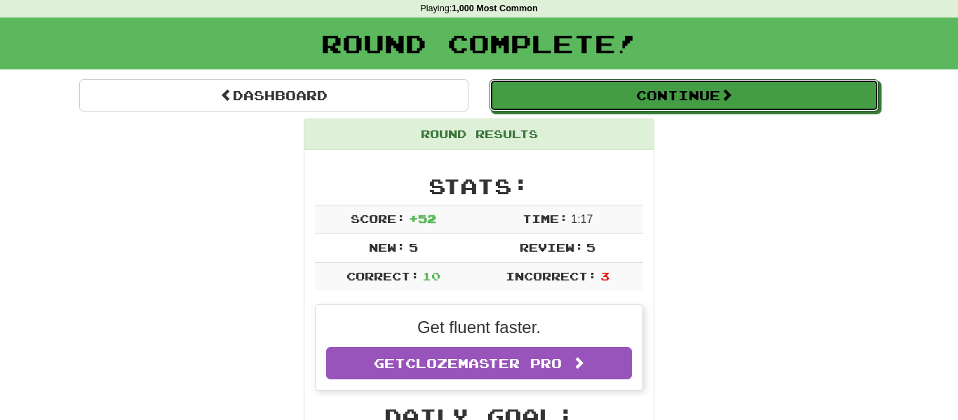
drag, startPoint x: 700, startPoint y: 100, endPoint x: 682, endPoint y: 97, distance: 18.4
click at [700, 99] on button "Continue" at bounding box center [684, 95] width 389 height 32
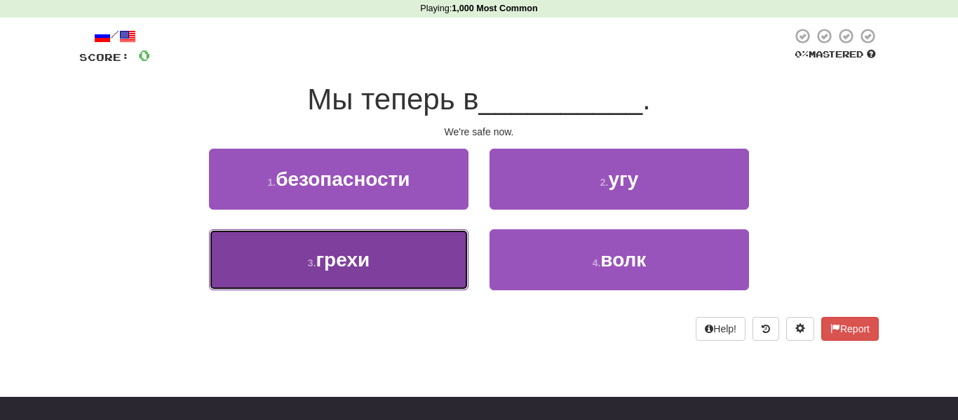
click at [448, 263] on button "3 . грехи" at bounding box center [339, 259] width 260 height 61
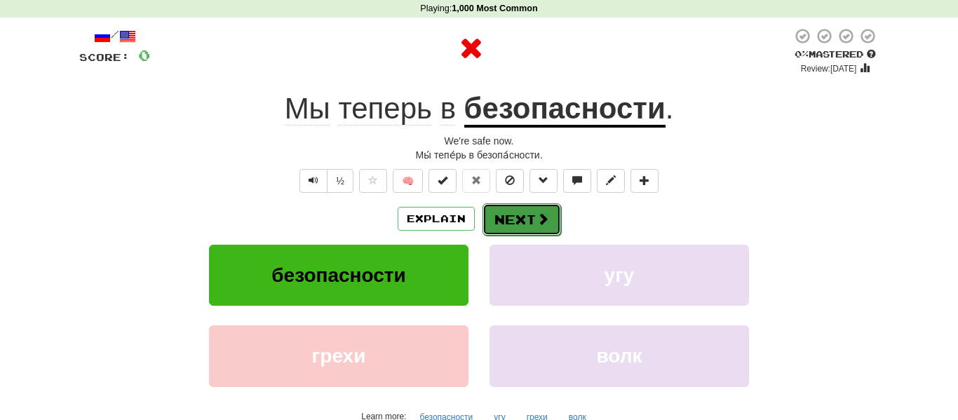
click at [537, 216] on span at bounding box center [543, 219] width 13 height 13
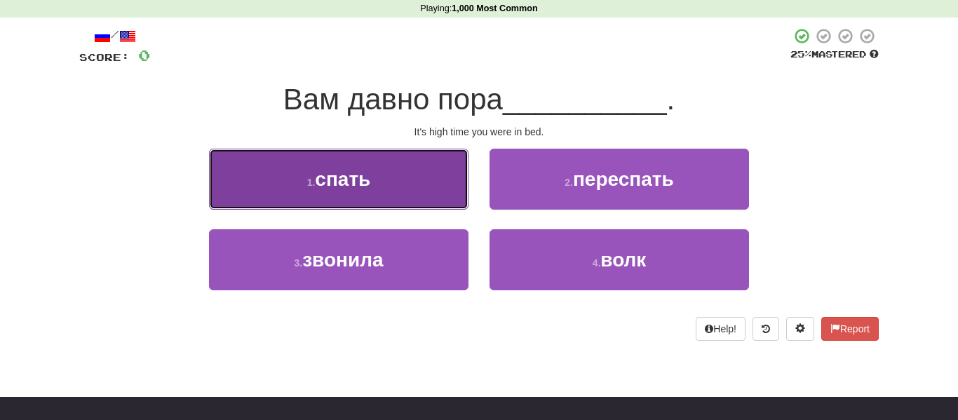
click at [389, 194] on button "1 . спать" at bounding box center [339, 179] width 260 height 61
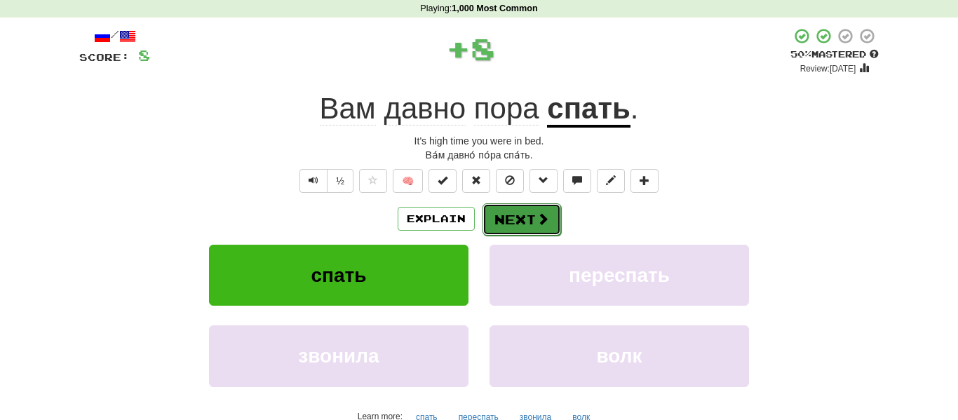
click at [539, 220] on span at bounding box center [543, 219] width 13 height 13
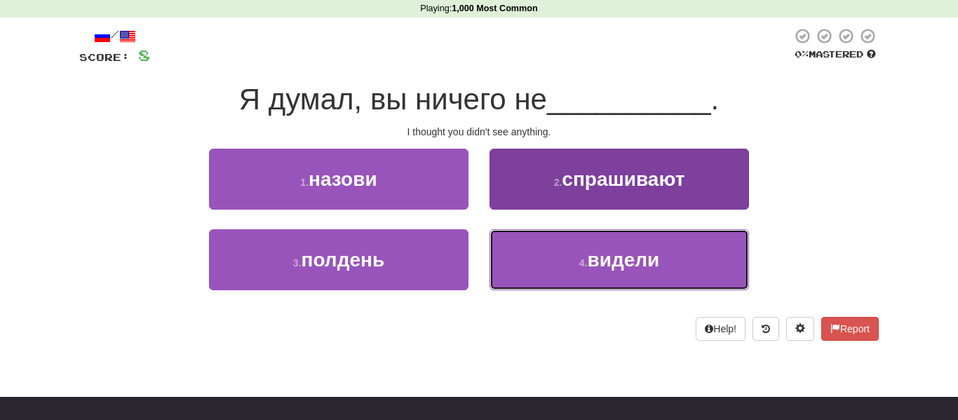
drag, startPoint x: 638, startPoint y: 286, endPoint x: 617, endPoint y: 276, distance: 23.2
click at [635, 283] on button "4 . видели" at bounding box center [620, 259] width 260 height 61
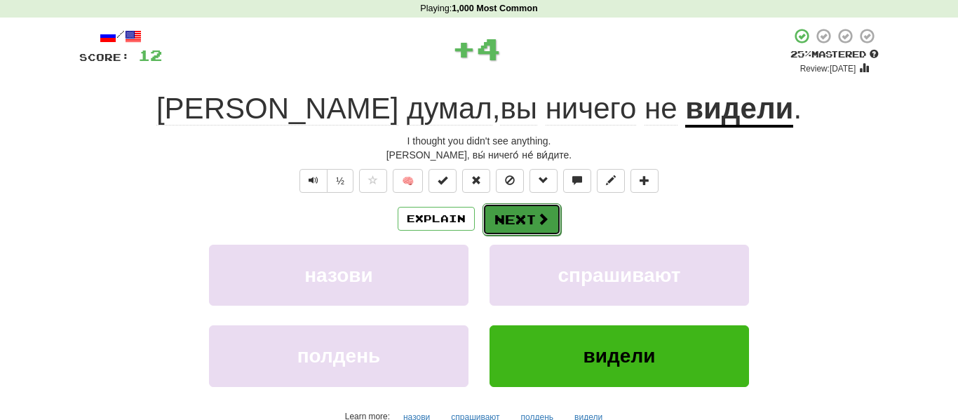
click at [530, 217] on button "Next" at bounding box center [522, 219] width 79 height 32
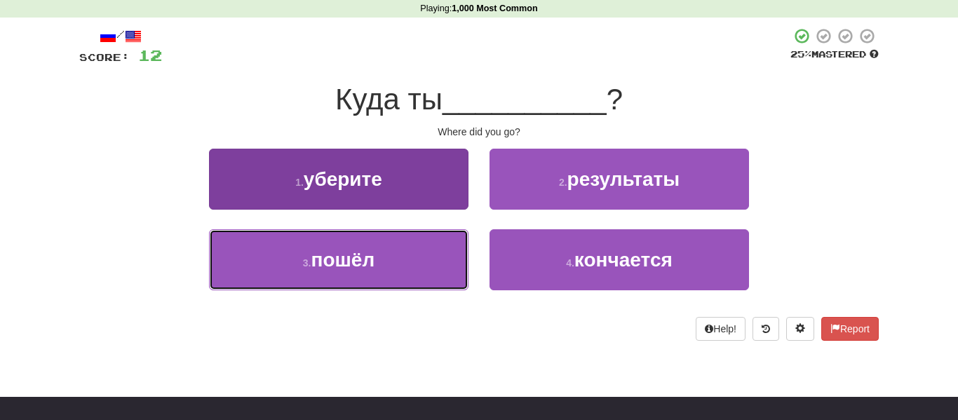
click at [411, 283] on button "3 . пошёл" at bounding box center [339, 259] width 260 height 61
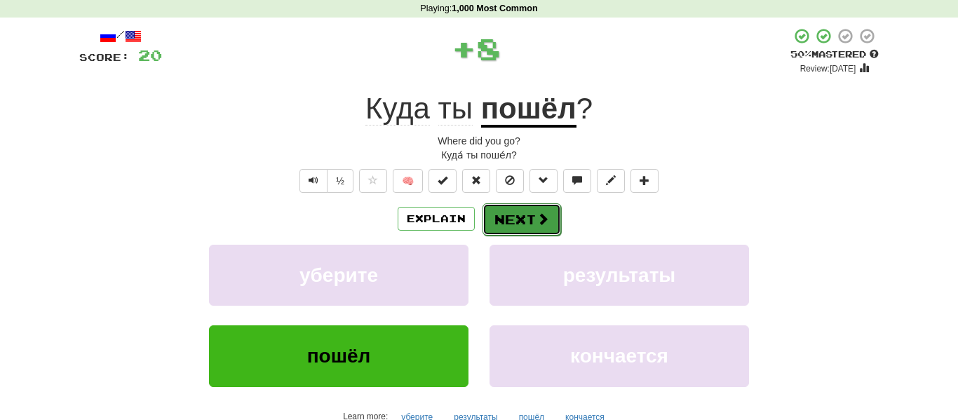
click at [549, 221] on button "Next" at bounding box center [522, 219] width 79 height 32
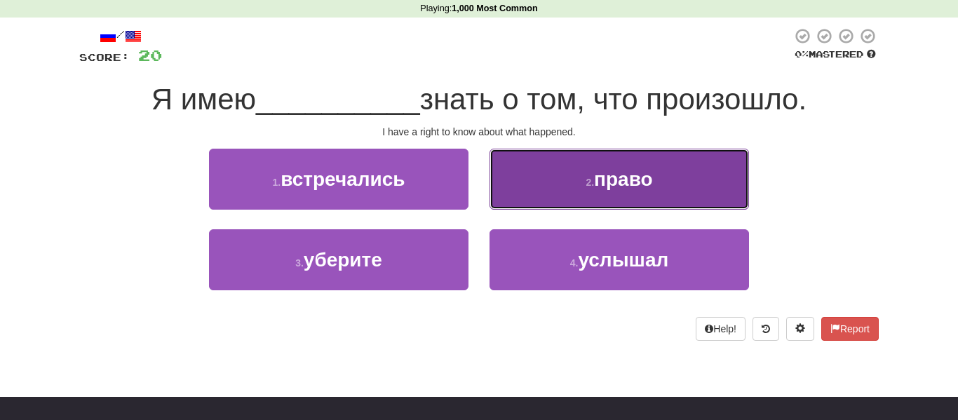
click at [533, 189] on button "2 . право" at bounding box center [620, 179] width 260 height 61
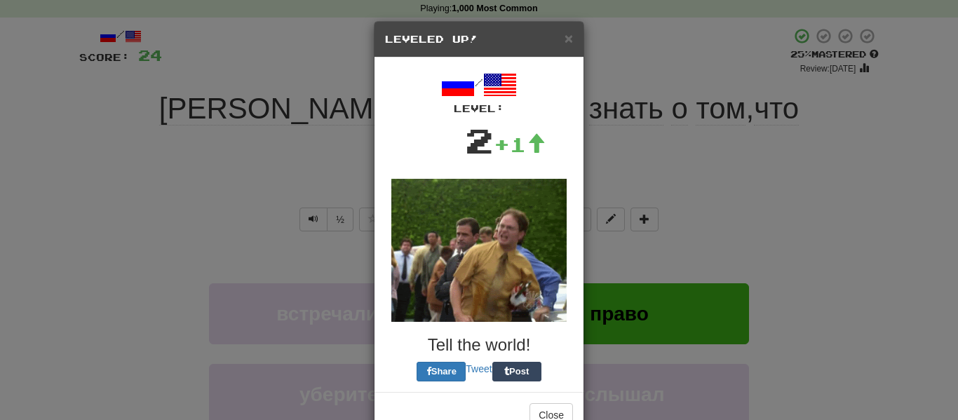
click at [526, 206] on img at bounding box center [478, 250] width 175 height 143
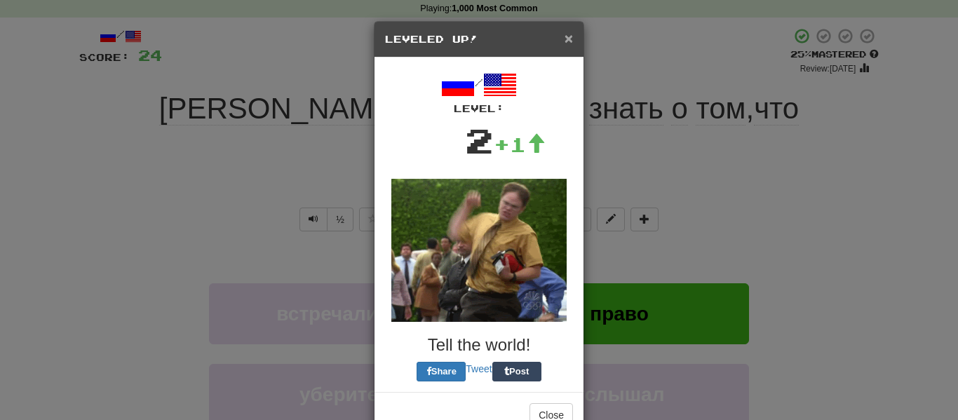
click at [570, 38] on span "×" at bounding box center [569, 38] width 8 height 16
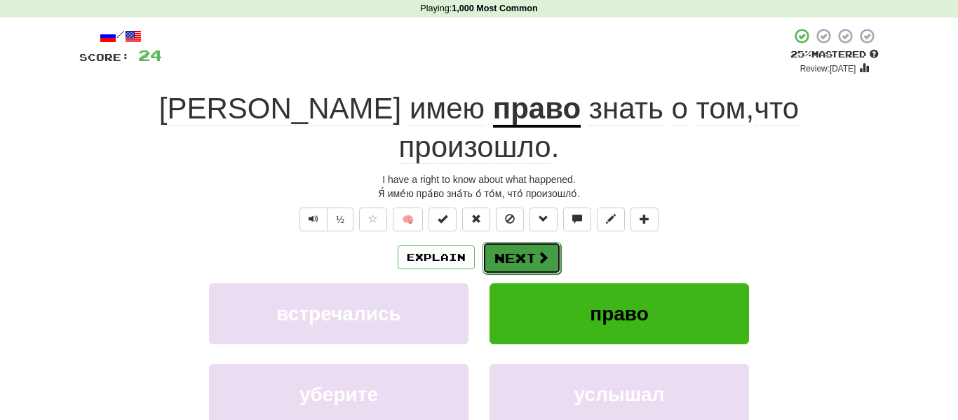
click at [537, 251] on span at bounding box center [543, 257] width 13 height 13
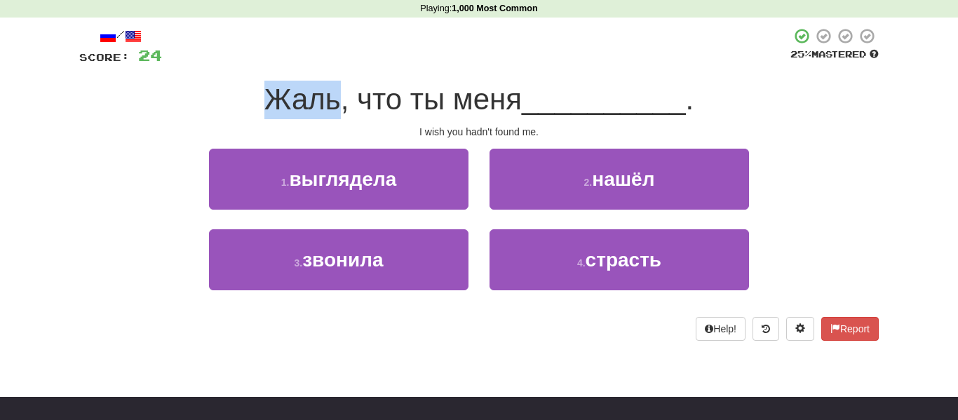
drag, startPoint x: 260, startPoint y: 101, endPoint x: 338, endPoint y: 110, distance: 79.1
click at [338, 110] on div "Жаль, что ты меня __________ ." at bounding box center [479, 100] width 800 height 39
click at [596, 90] on span "__________" at bounding box center [604, 99] width 164 height 33
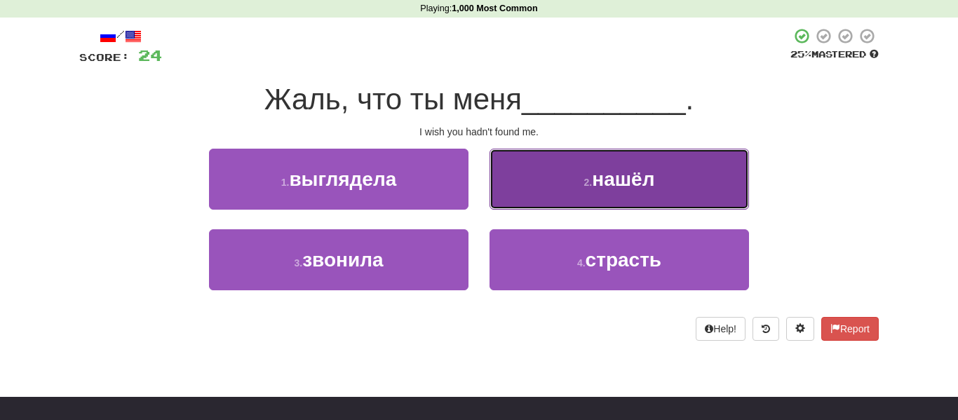
click at [549, 177] on button "2 . нашёл" at bounding box center [620, 179] width 260 height 61
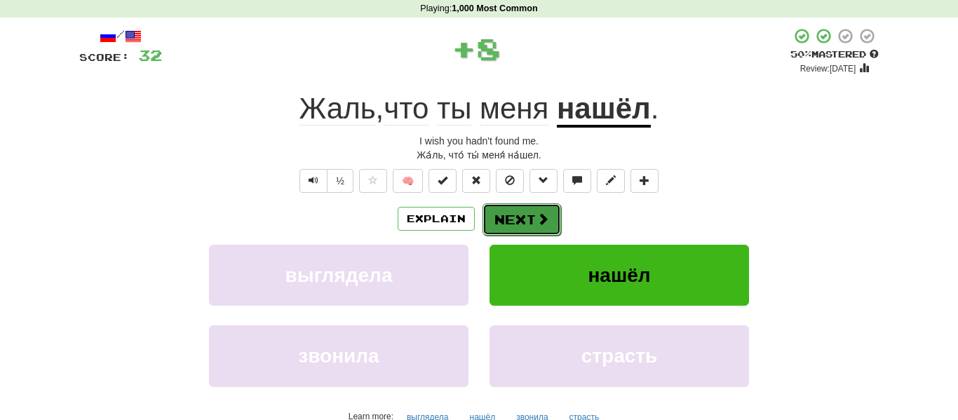
click at [513, 212] on button "Next" at bounding box center [522, 219] width 79 height 32
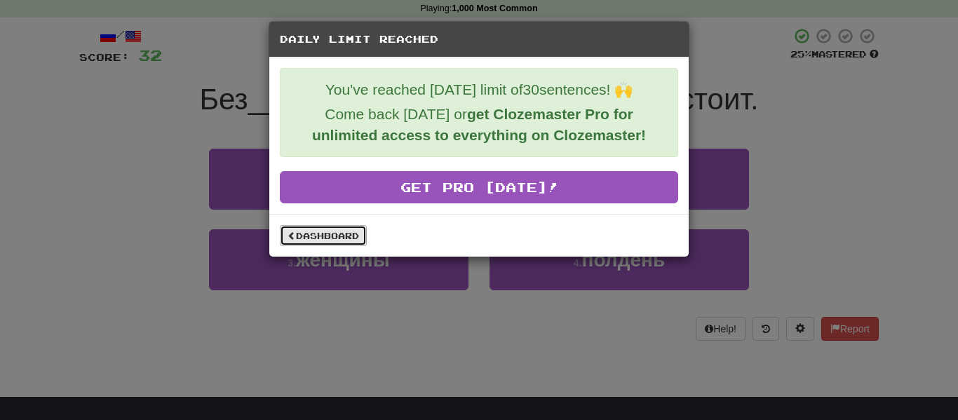
click at [340, 240] on link "Dashboard" at bounding box center [323, 235] width 87 height 21
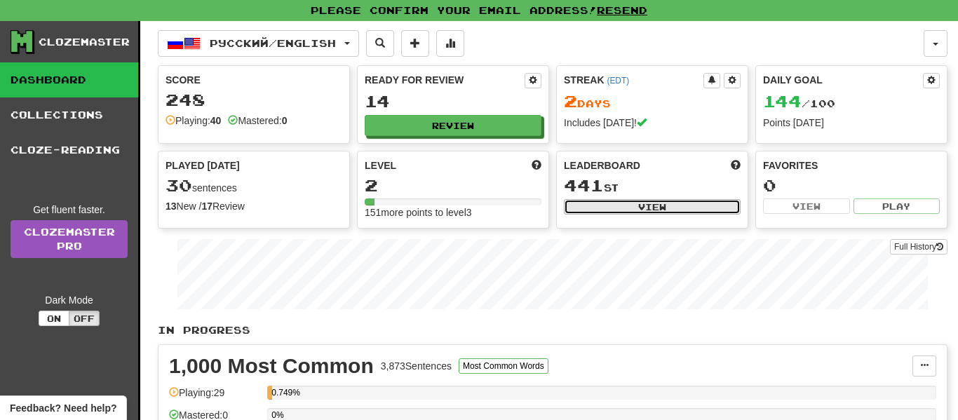
click at [712, 206] on button "View" at bounding box center [652, 206] width 177 height 15
select select "**********"
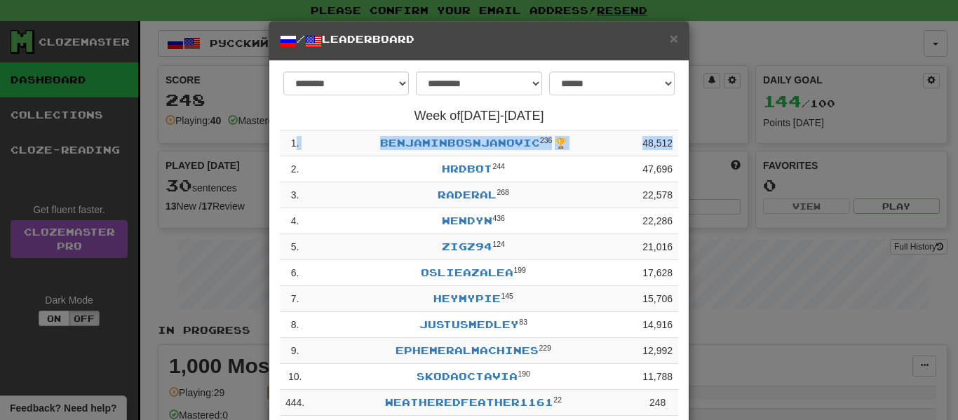
drag, startPoint x: 668, startPoint y: 144, endPoint x: 292, endPoint y: 144, distance: 375.3
click at [294, 146] on tr "1 . benjaminbosnjanovic 236 🏆 48,512" at bounding box center [479, 143] width 398 height 26
click at [390, 126] on div "Week of Aug 11 - Aug 17 1 . benjaminbosnjanovic 236 🏆 48,512 2 . hrdbot 244 47,…" at bounding box center [479, 314] width 398 height 410
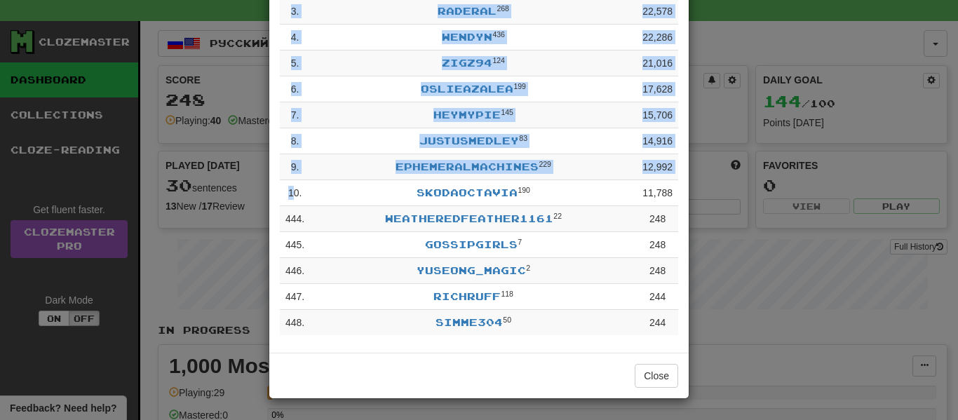
drag, startPoint x: 685, startPoint y: 189, endPoint x: 294, endPoint y: 194, distance: 391.4
click at [294, 194] on div "**********" at bounding box center [478, 115] width 419 height 476
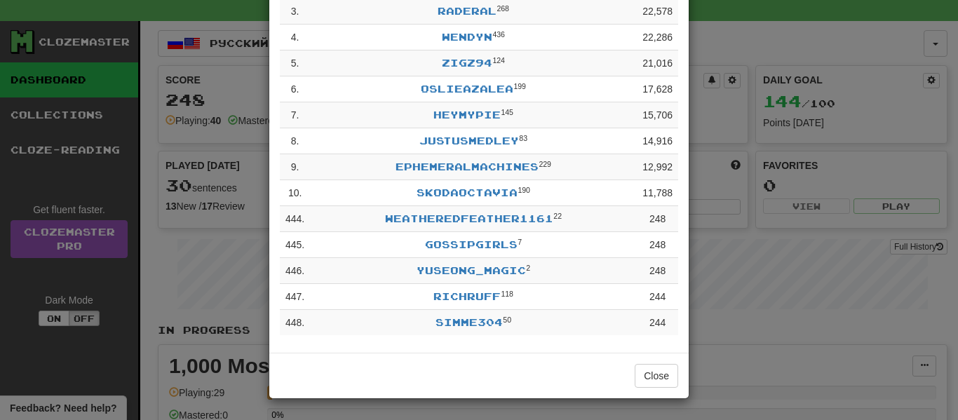
click at [372, 177] on td "Ephemeralmachines 229" at bounding box center [473, 167] width 327 height 26
click at [573, 248] on td "GOSSIPGIRLS 7" at bounding box center [473, 245] width 327 height 26
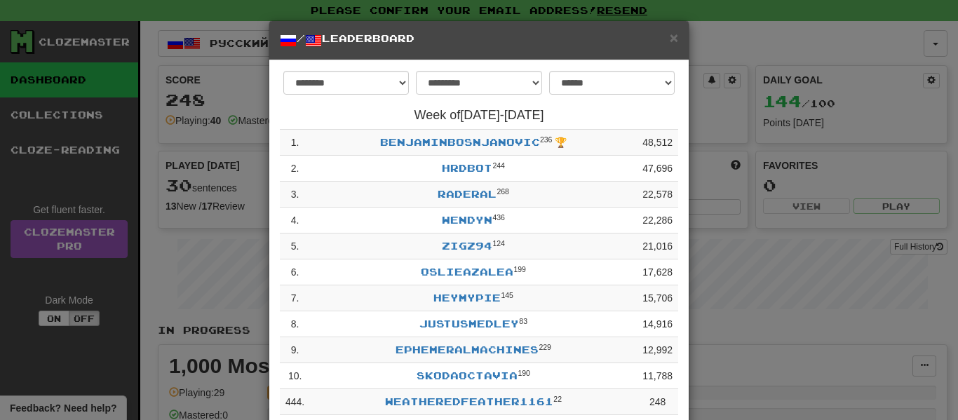
scroll to position [0, 0]
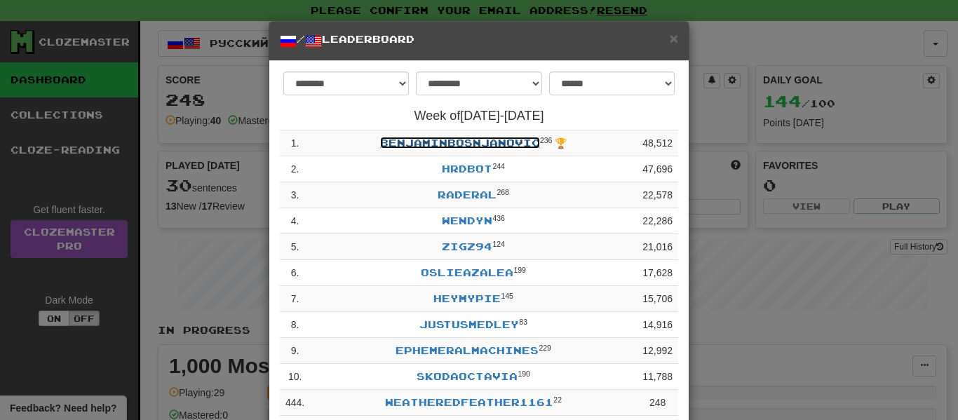
click at [523, 142] on link "benjaminbosnjanovic" at bounding box center [460, 143] width 160 height 12
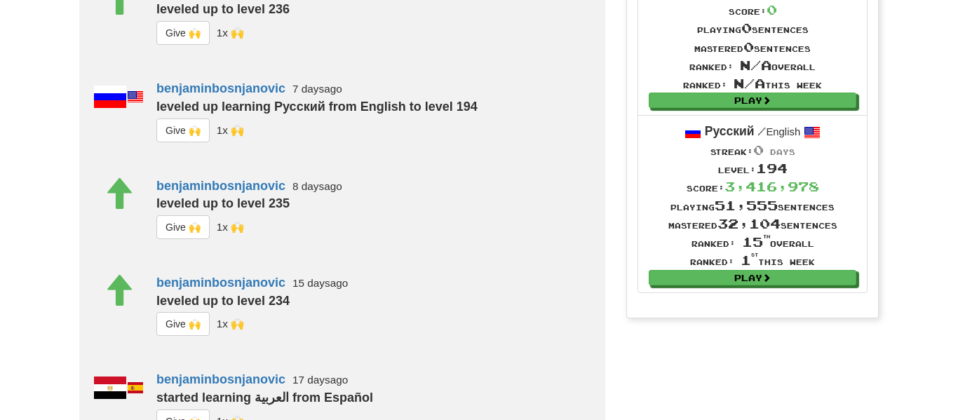
scroll to position [633, 0]
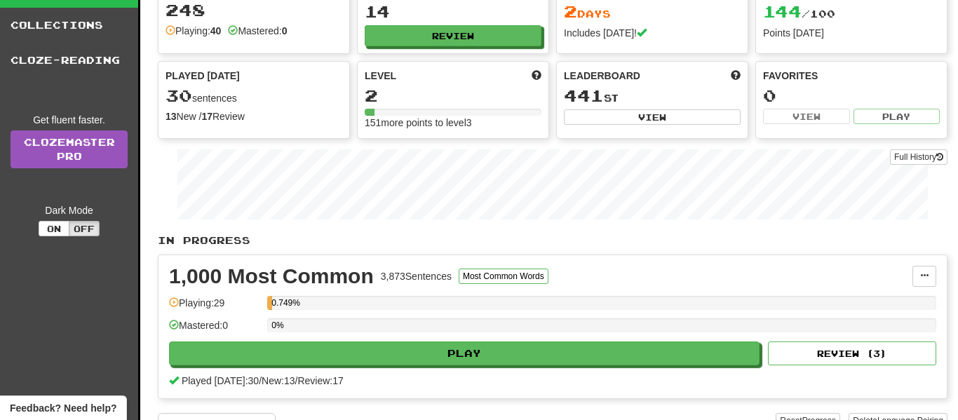
scroll to position [194, 0]
